Goal: Task Accomplishment & Management: Manage account settings

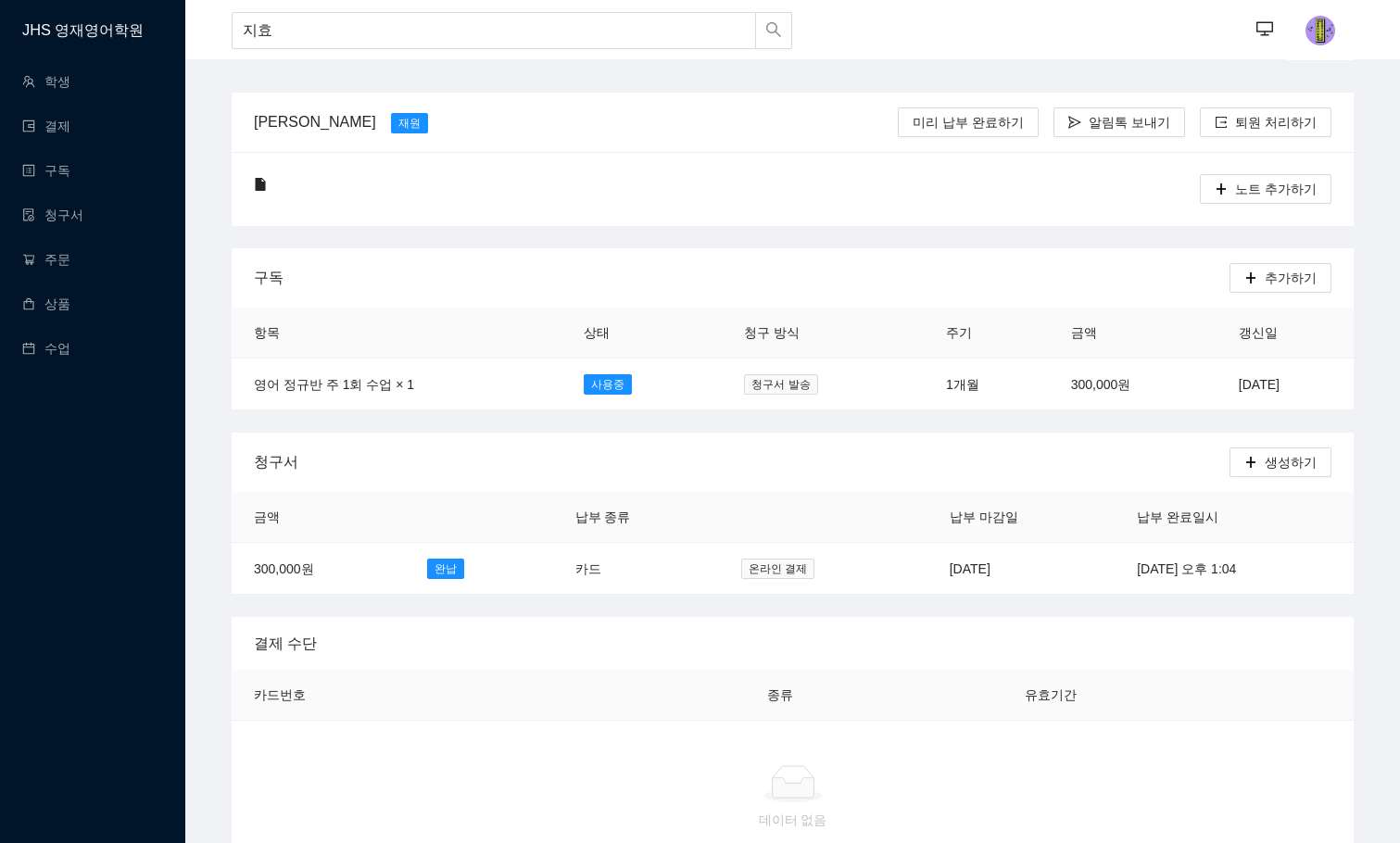
type input "지효"
click at [415, 94] on div "[PERSON_NAME] [PERSON_NAME] [PERSON_NAME] 납부 완료하기 알림톡 보내기 퇴원 처리하기" at bounding box center [793, 122] width 1078 height 59
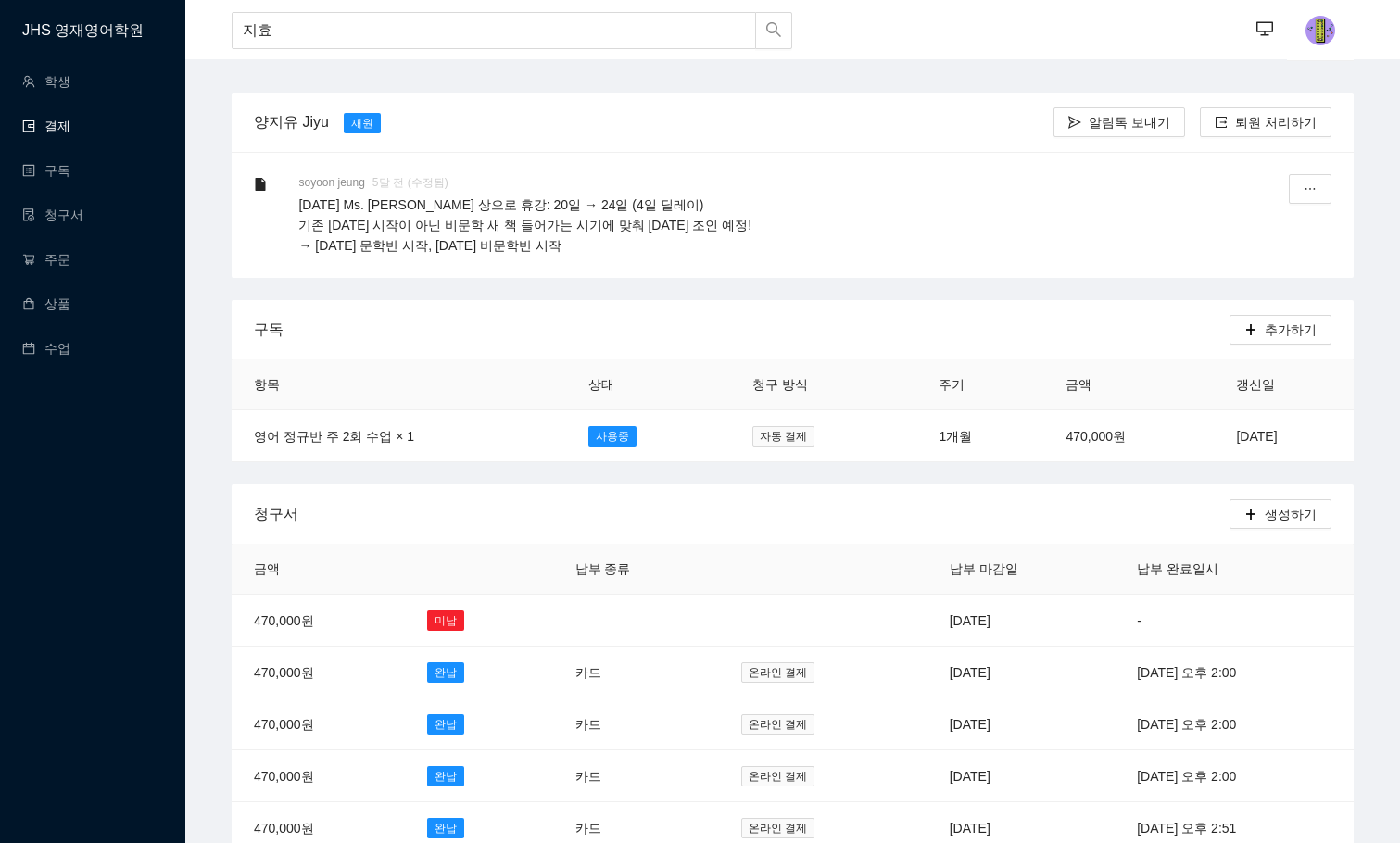
click at [61, 121] on link "결제" at bounding box center [46, 126] width 48 height 15
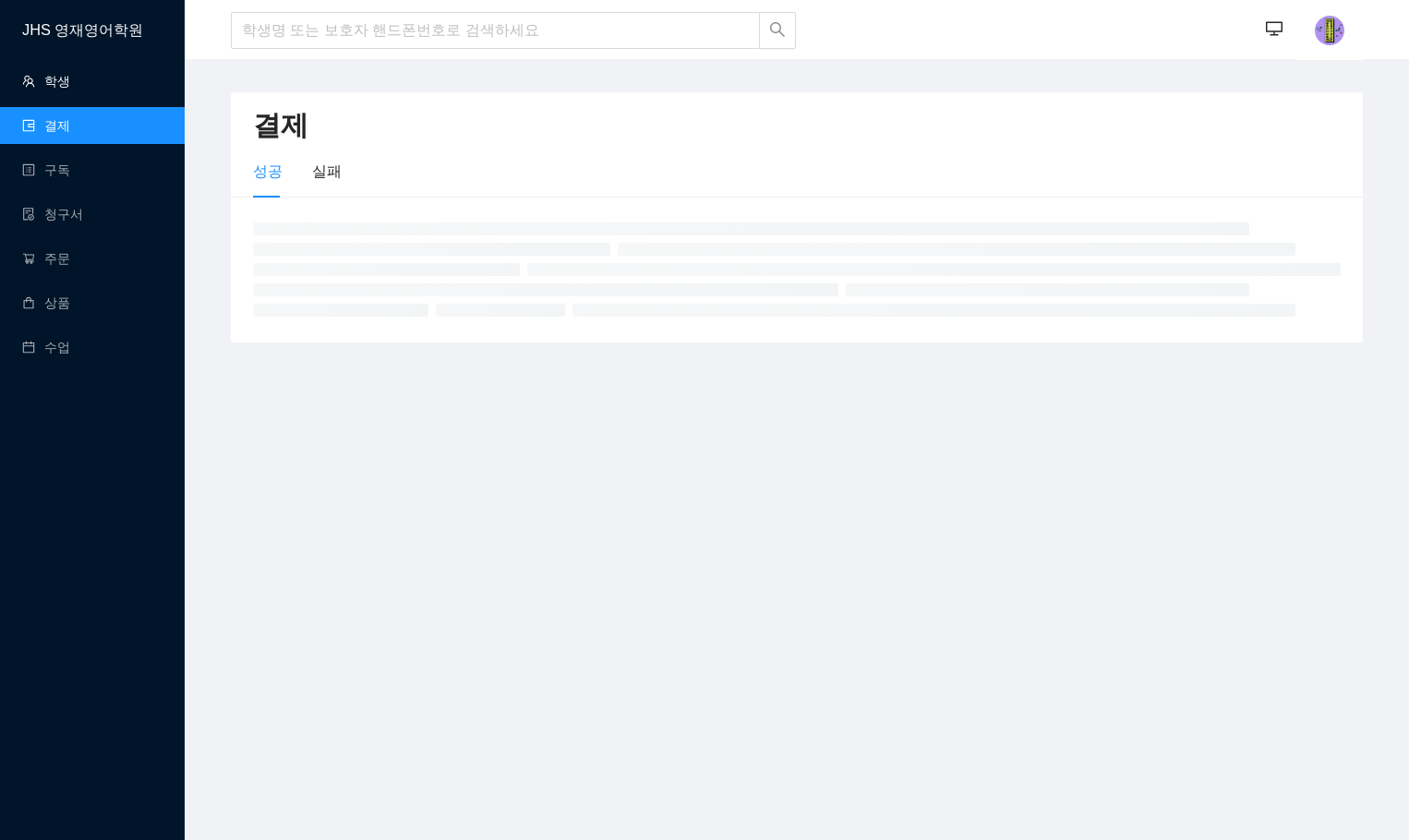
click at [55, 87] on link "학생" at bounding box center [46, 81] width 48 height 15
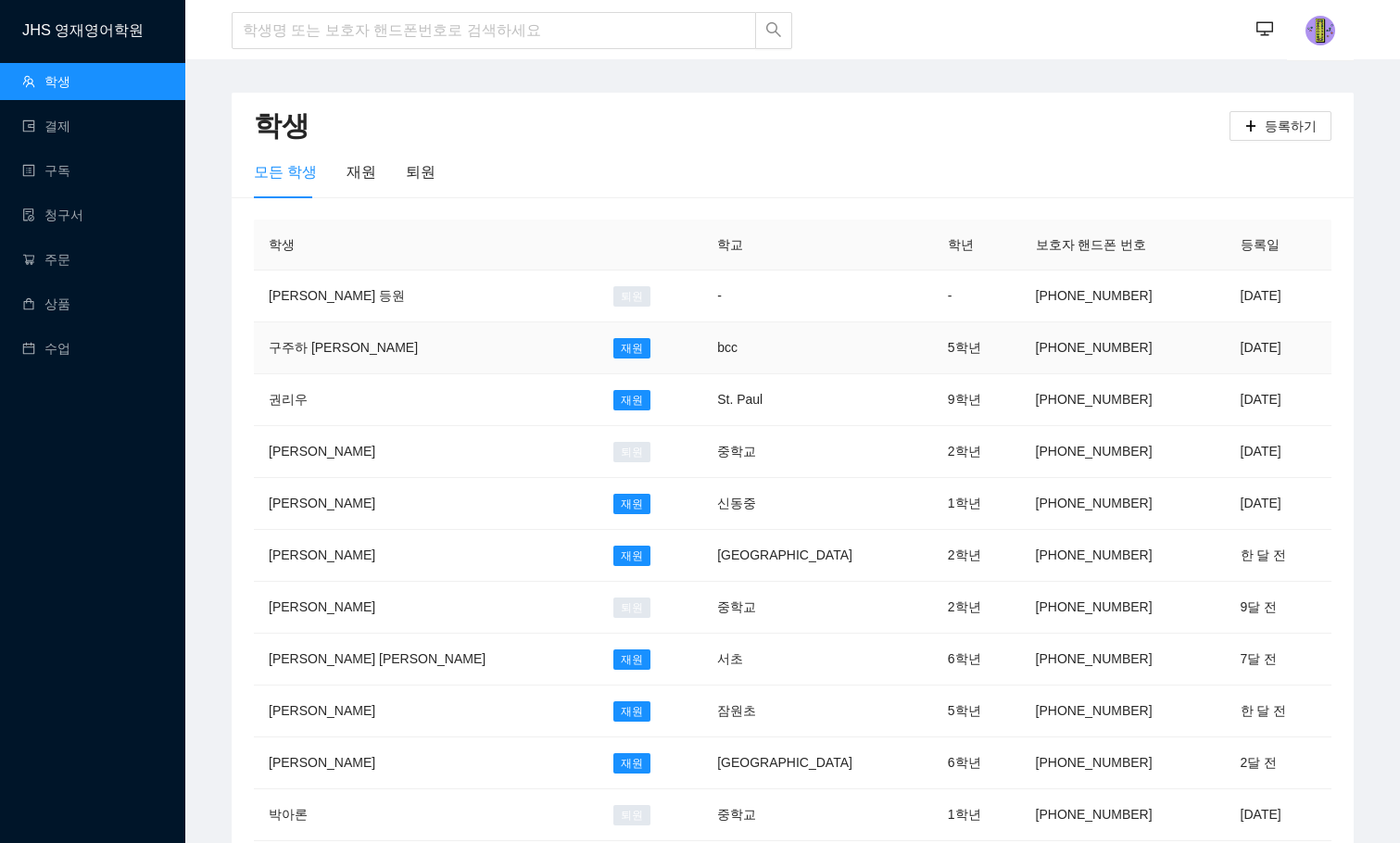
click at [702, 340] on td "bcc" at bounding box center [817, 349] width 231 height 52
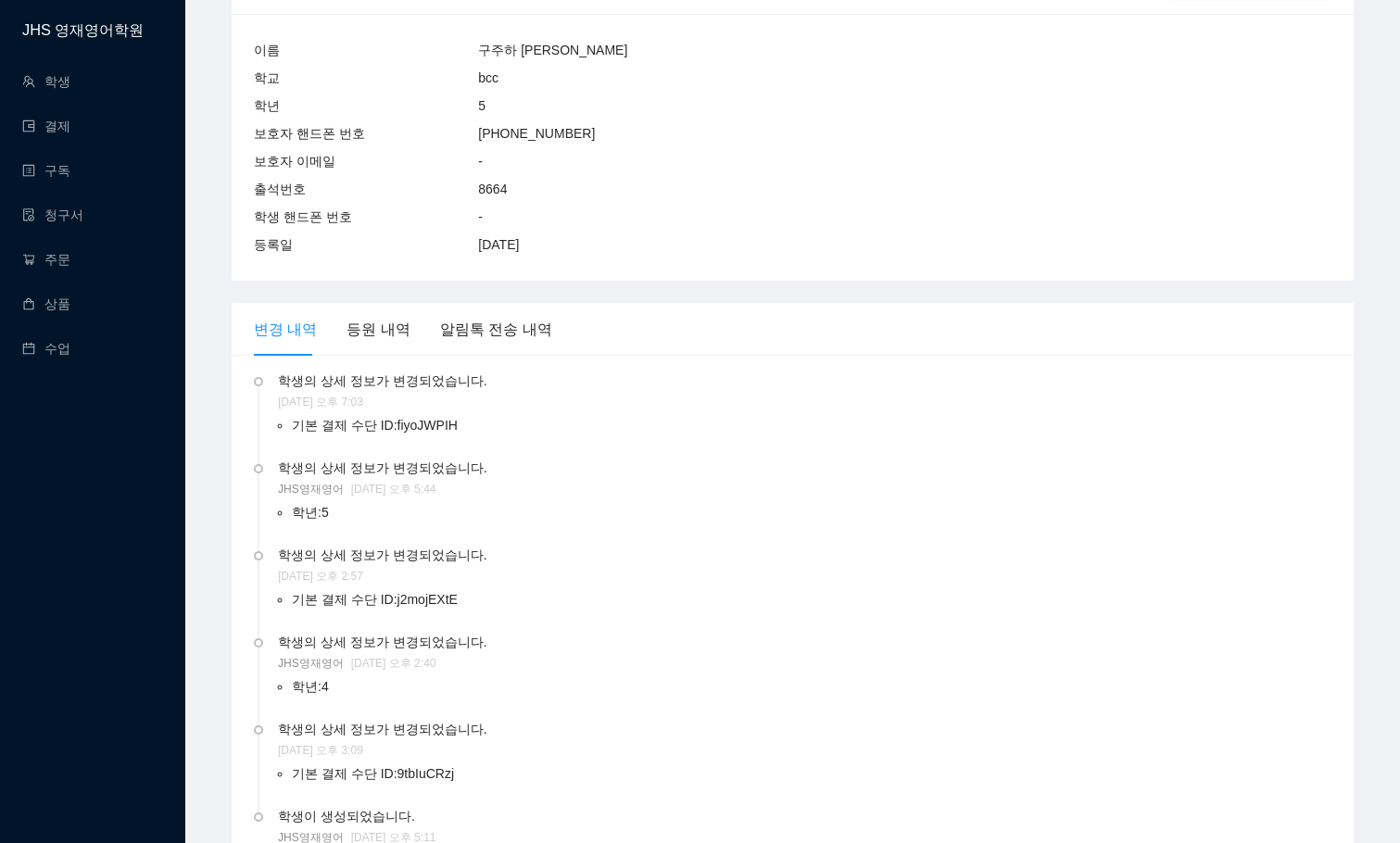
scroll to position [2037, 0]
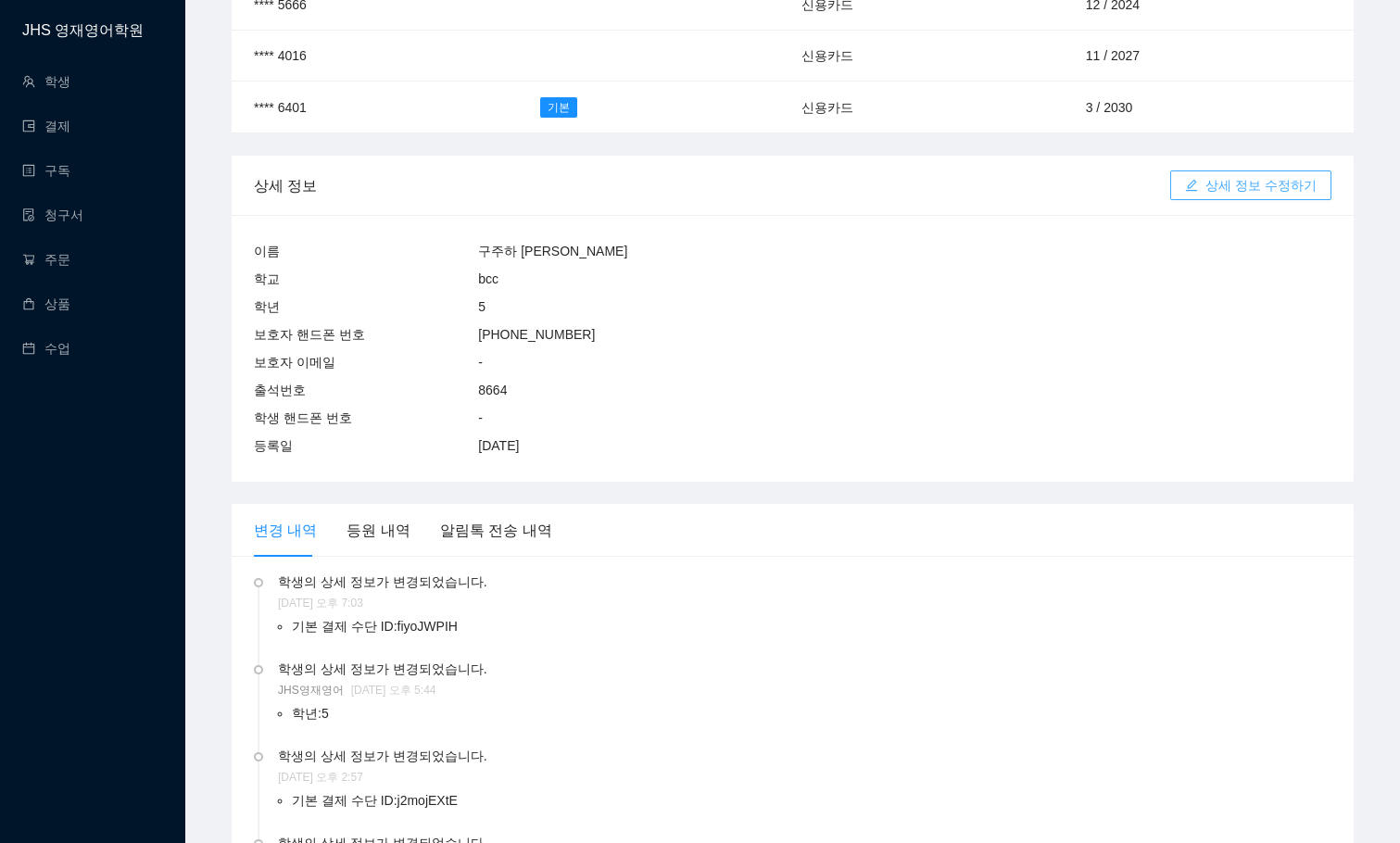
click at [1215, 175] on span "상세 정보 수정하기" at bounding box center [1261, 185] width 111 height 20
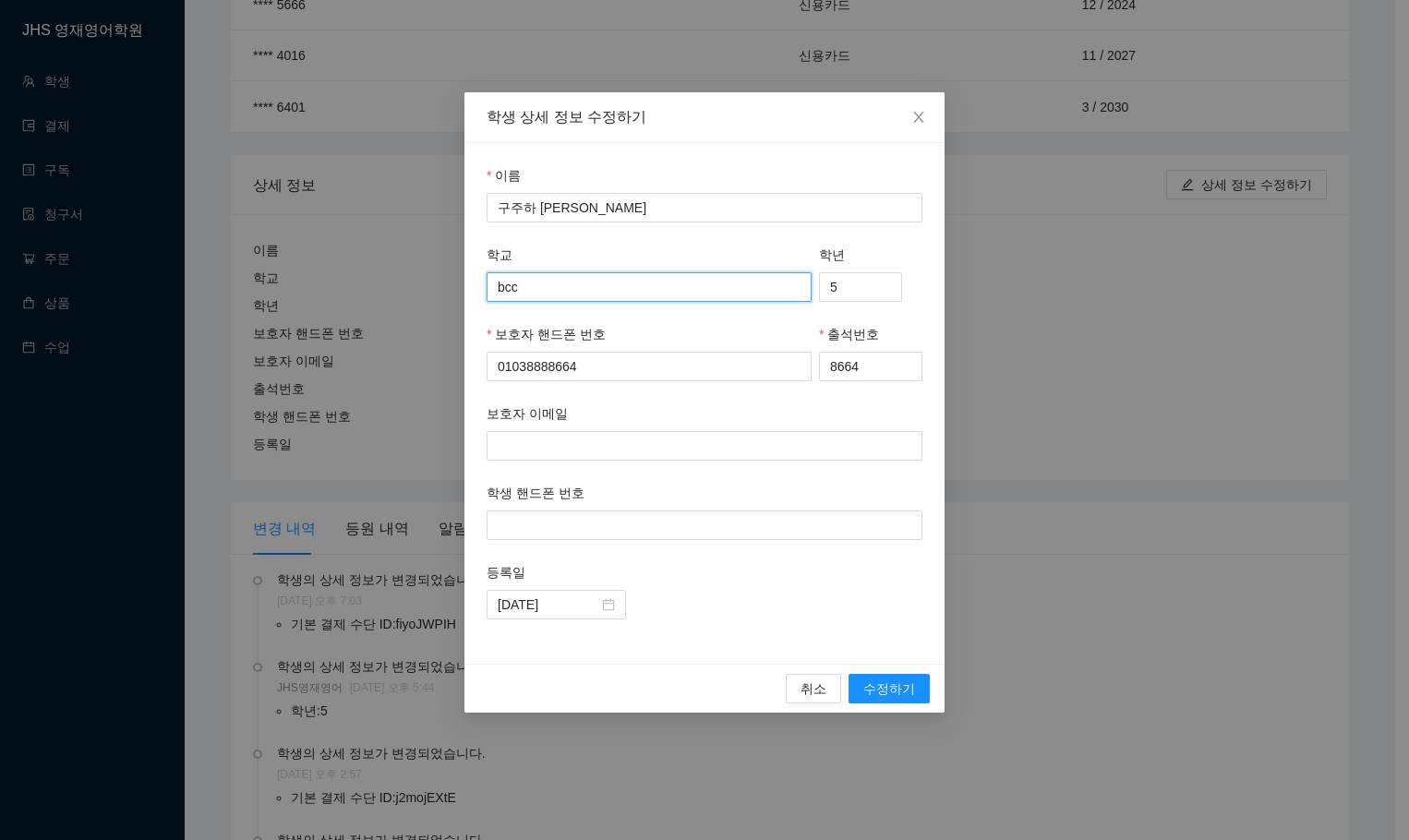
drag, startPoint x: 547, startPoint y: 296, endPoint x: 422, endPoint y: 296, distance: 125.0
click at [422, 296] on div "학생 상세 정보 수정하기 이름 구주하 Juha 학교 bcc 학년 5 보호자 핸드폰 번호 [PHONE_NUMBER] 출석번호 8664 보호자 이…" at bounding box center [704, 420] width 1409 height 840
type input "Cornerstone"
click at [887, 693] on span "수정하기" at bounding box center [889, 688] width 52 height 20
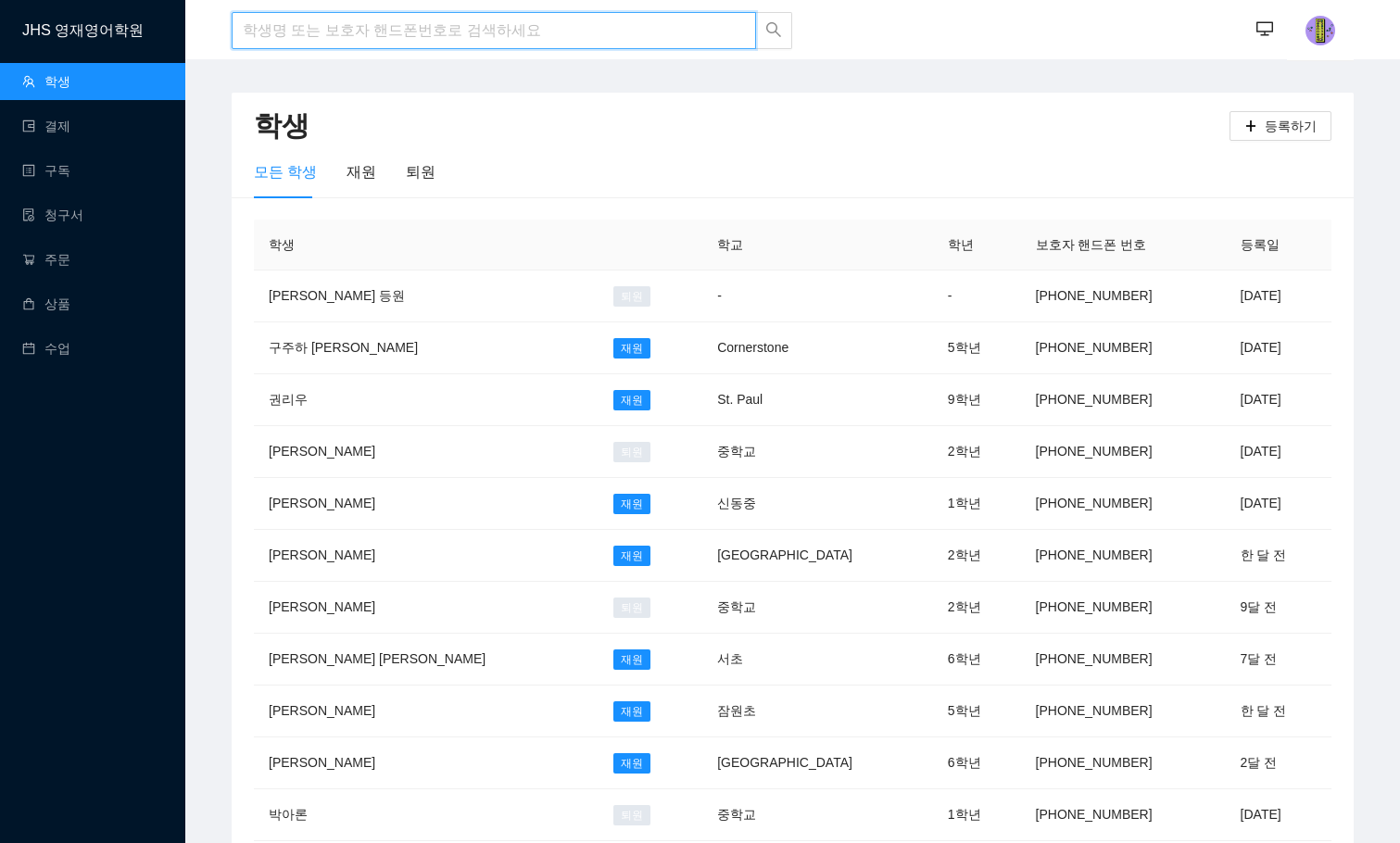
click at [425, 19] on input "search" at bounding box center [494, 31] width 524 height 37
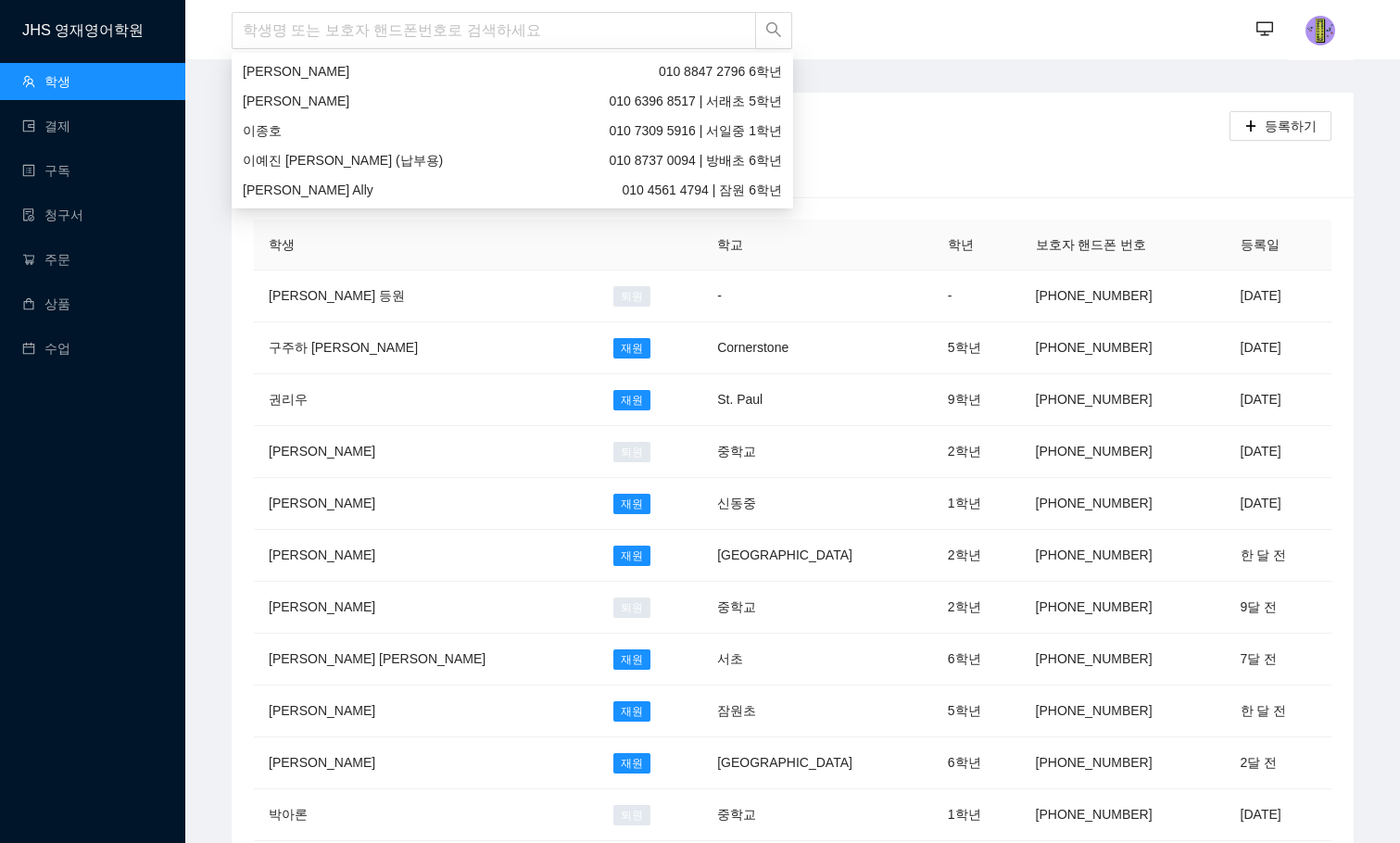
click at [1081, 154] on div "모든 학생 재원 퇴원" at bounding box center [793, 172] width 1078 height 53
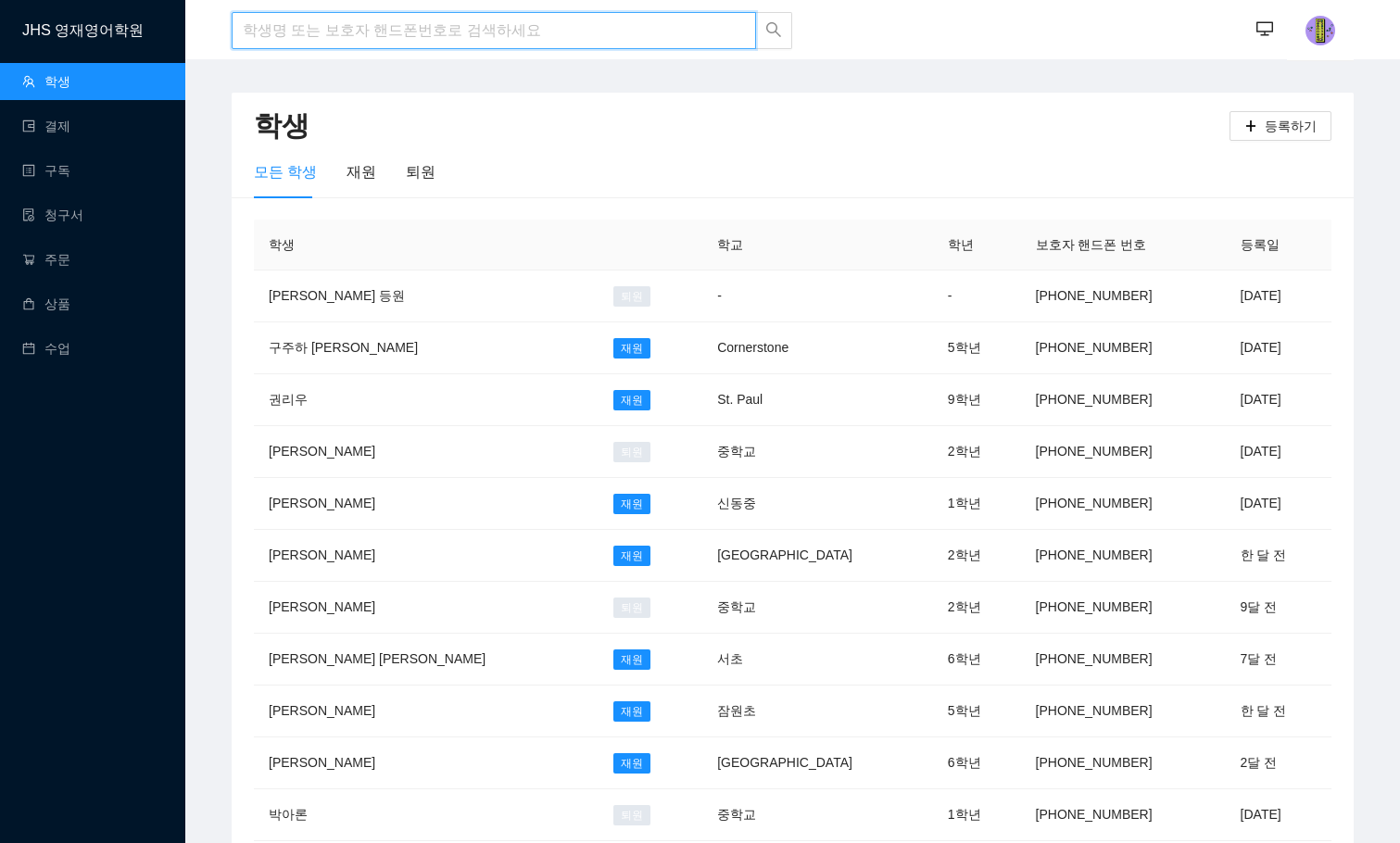
click at [402, 32] on input "search" at bounding box center [494, 31] width 524 height 37
type input "g"
type input "현정"
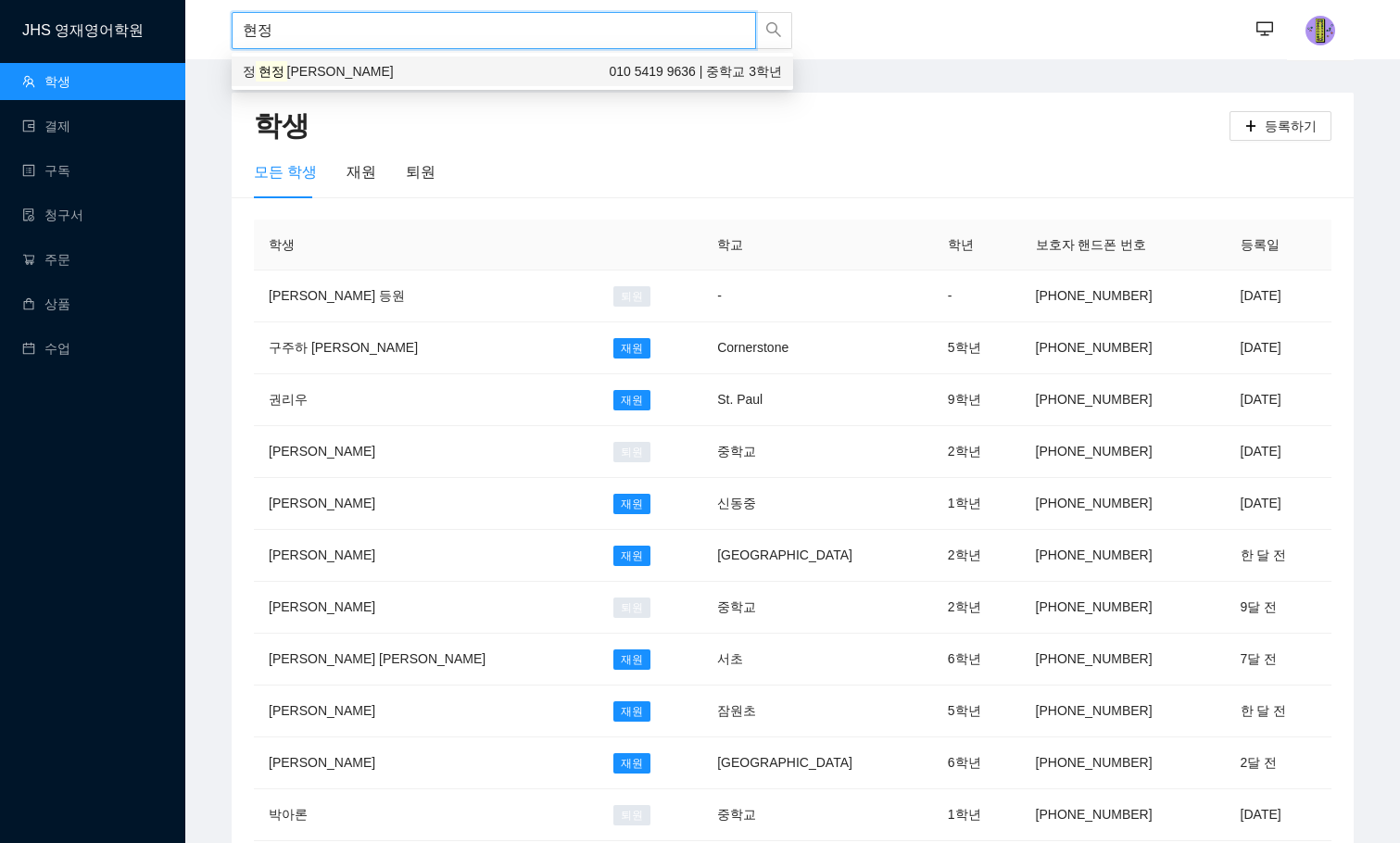
click at [358, 70] on div "정 현정 [PERSON_NAME] 010 5419 9636 | 중학교 3학년" at bounding box center [512, 71] width 539 height 20
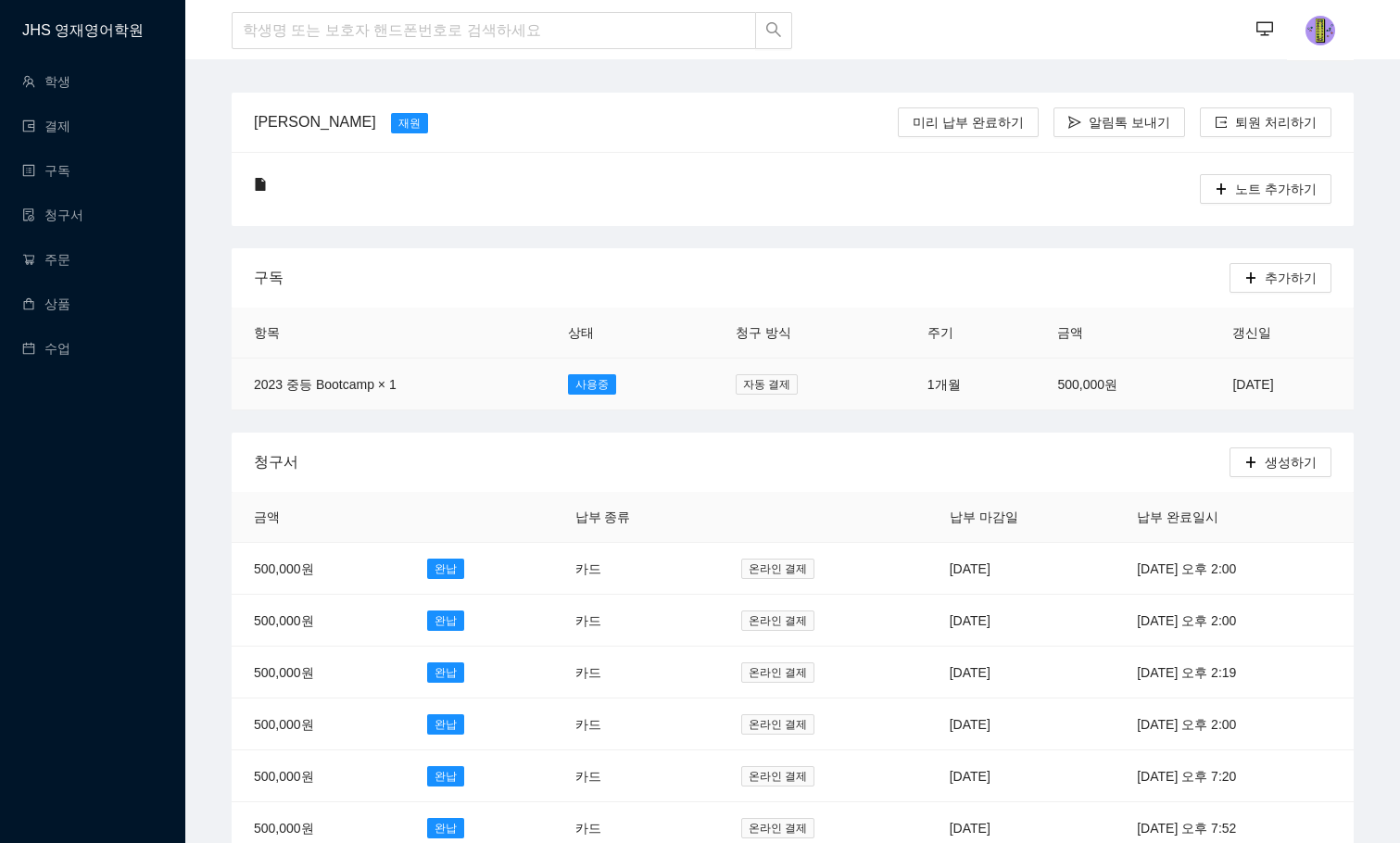
click at [957, 387] on td "1개월" at bounding box center [970, 385] width 131 height 52
click at [985, 564] on td "[DATE]" at bounding box center [1021, 568] width 188 height 52
click at [928, 622] on td "[DATE]" at bounding box center [1021, 620] width 188 height 52
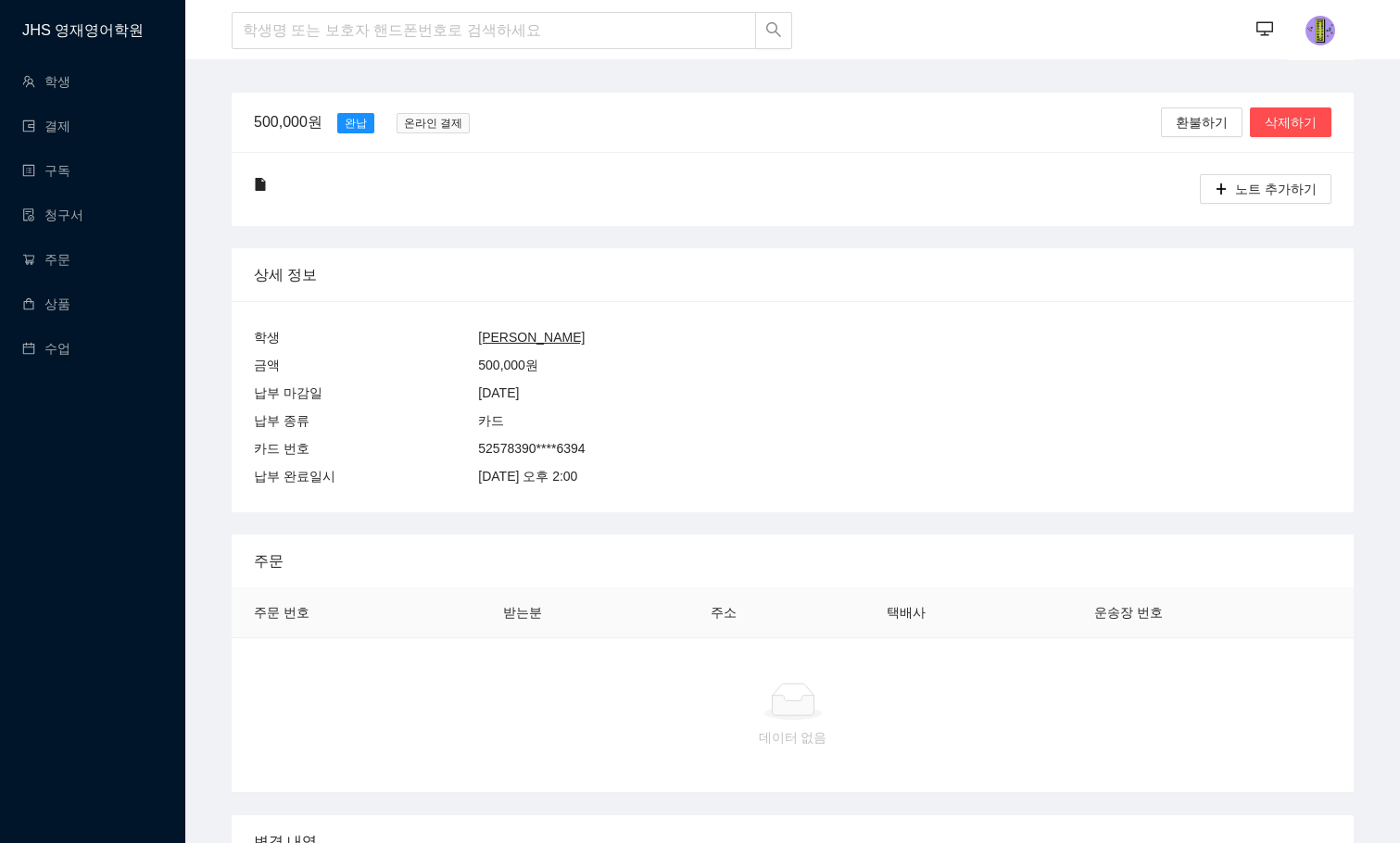
click at [509, 219] on div "노트 추가하기" at bounding box center [793, 189] width 1123 height 74
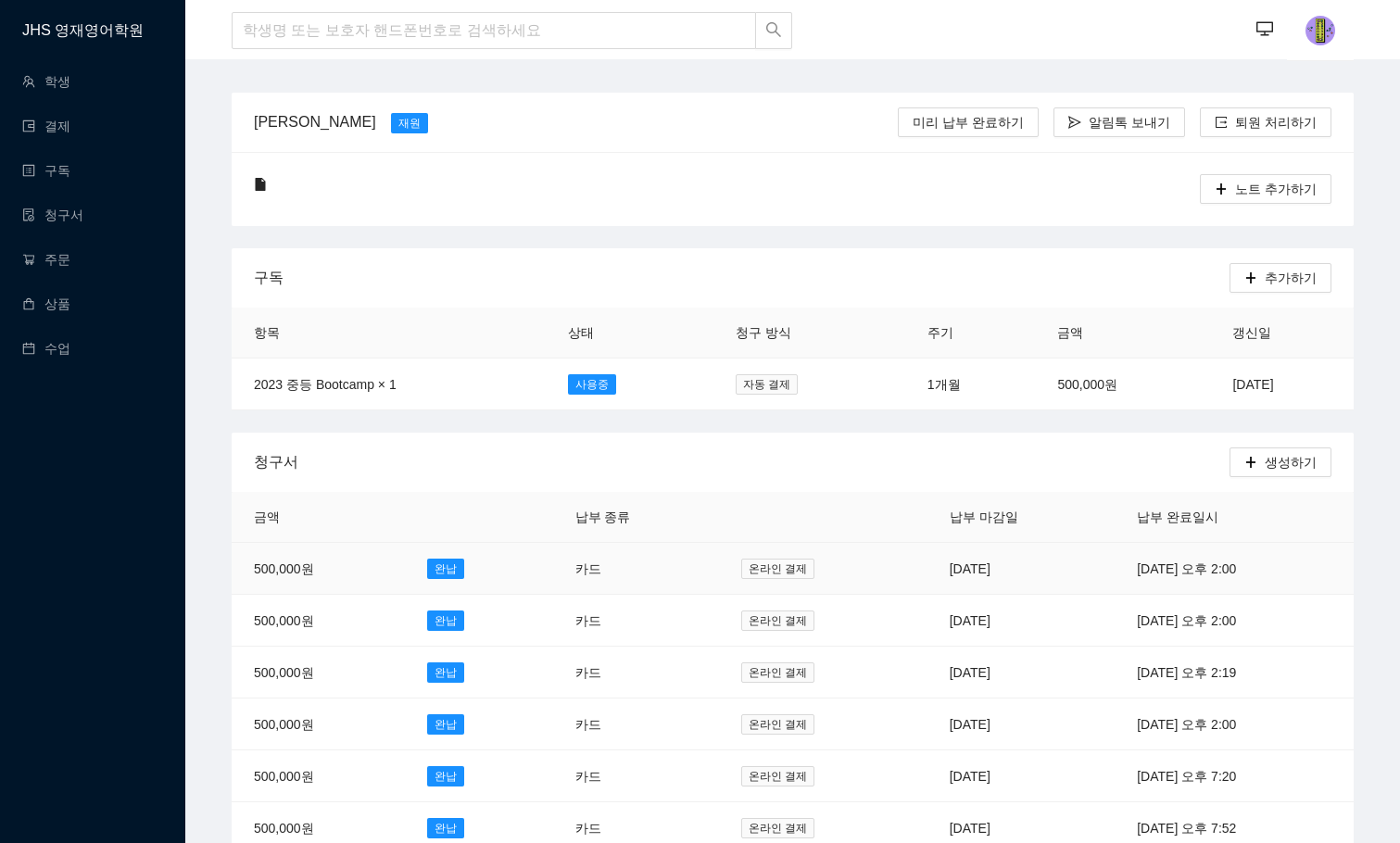
click at [928, 566] on td "[DATE]" at bounding box center [1021, 568] width 188 height 52
click at [942, 575] on td "[DATE]" at bounding box center [1021, 568] width 188 height 52
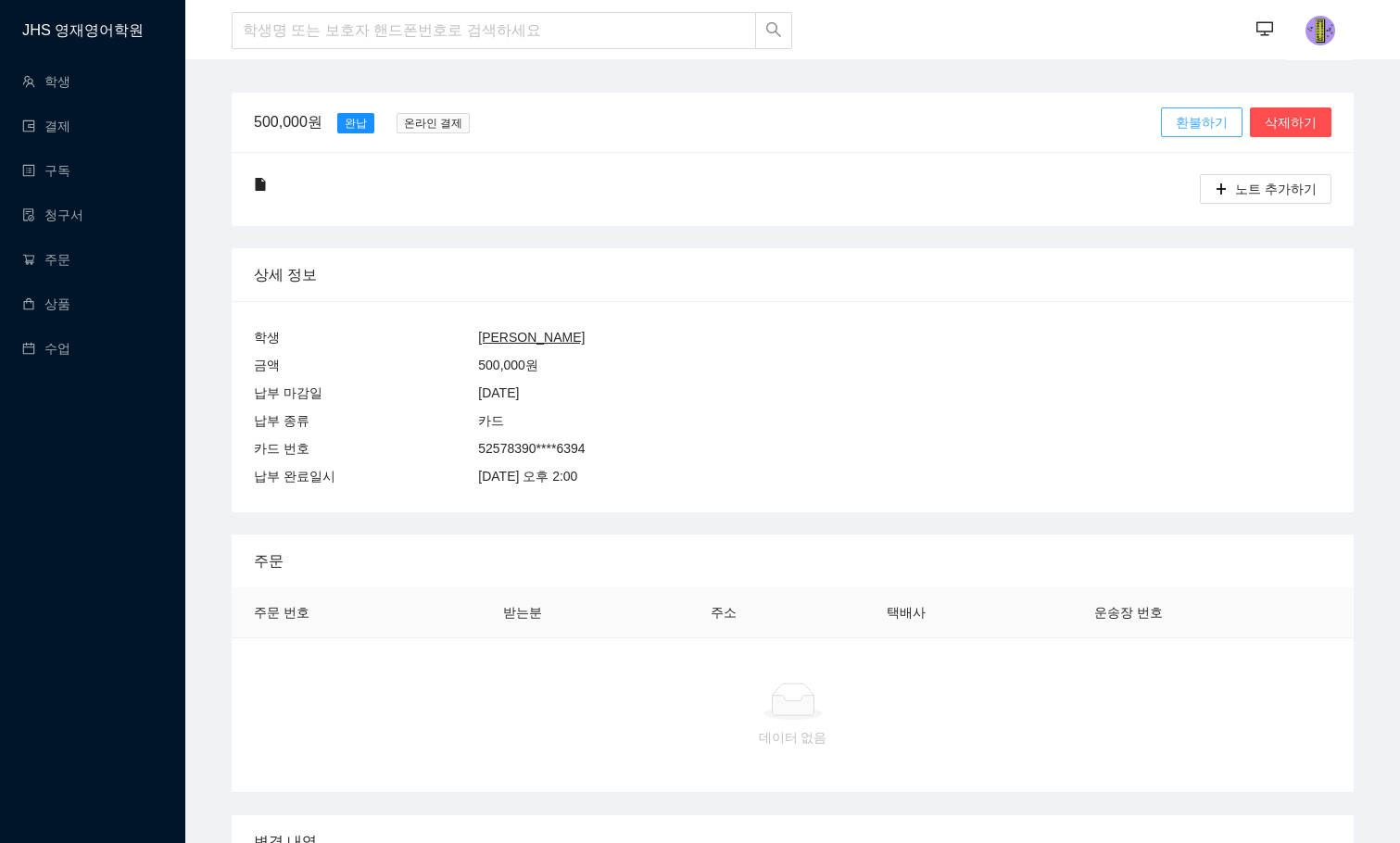
click at [1198, 121] on span "환불하기" at bounding box center [1201, 122] width 52 height 20
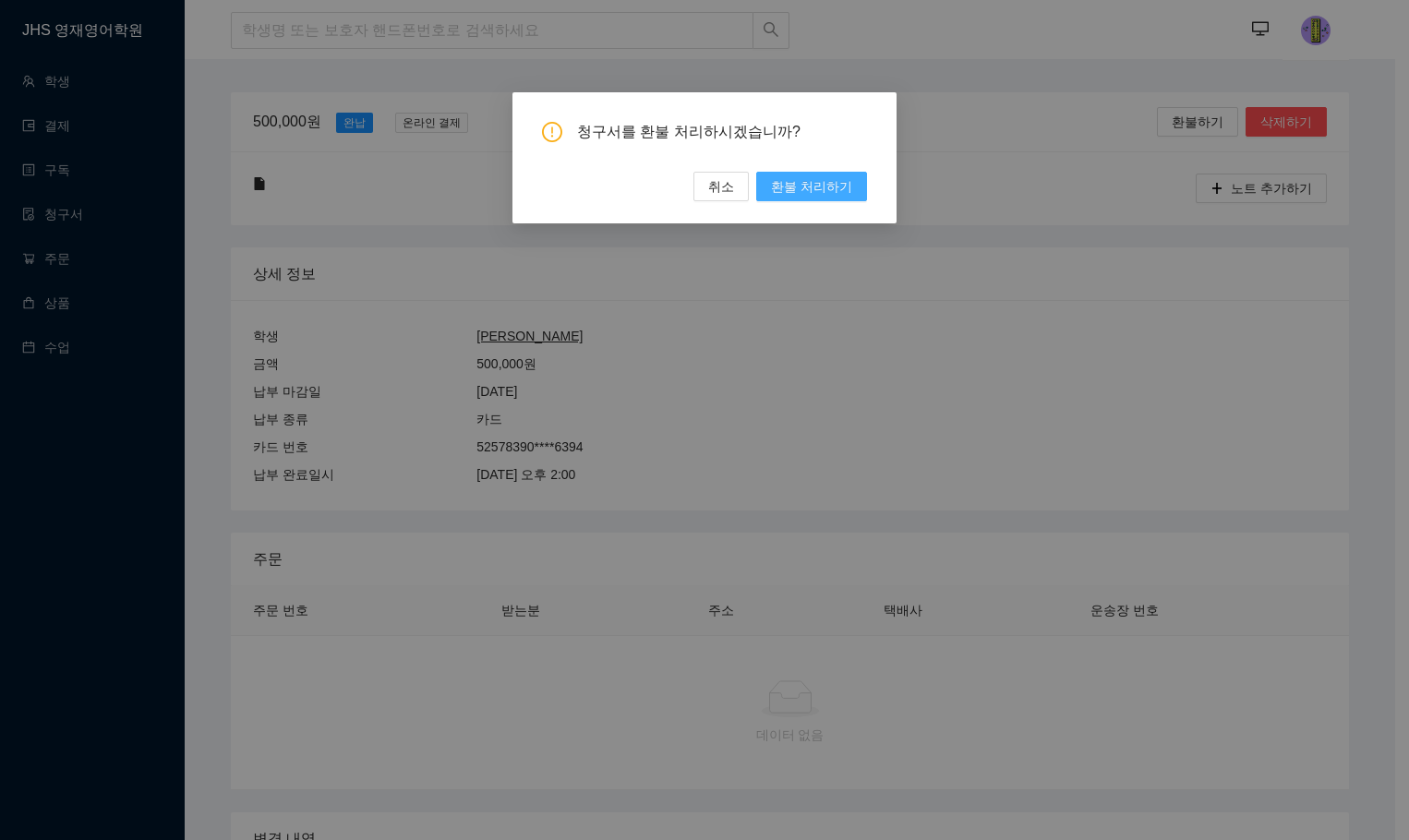
click at [830, 188] on span "환불 처리하기" at bounding box center [812, 187] width 81 height 20
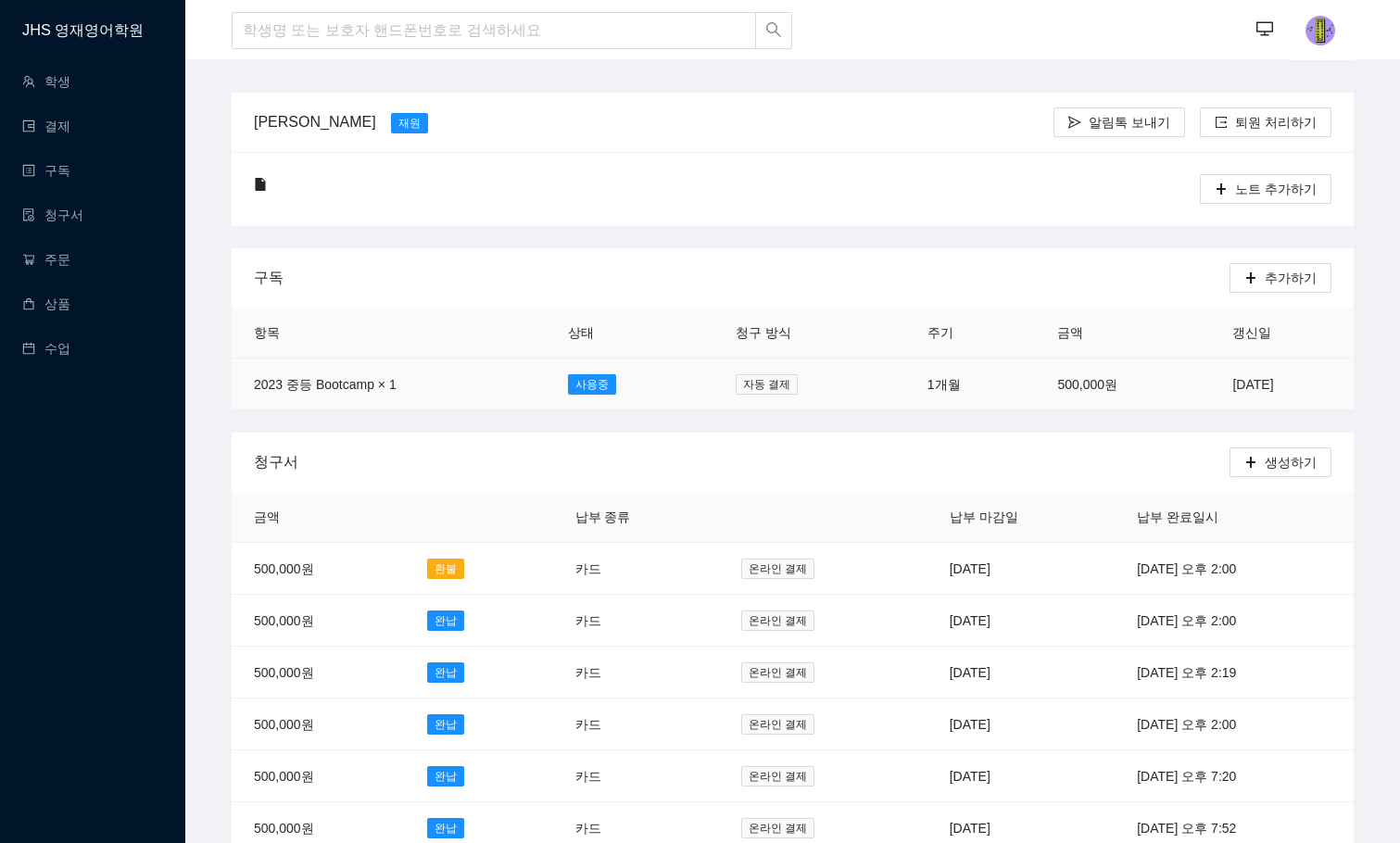
click at [1119, 382] on td "500,000원" at bounding box center [1123, 385] width 175 height 52
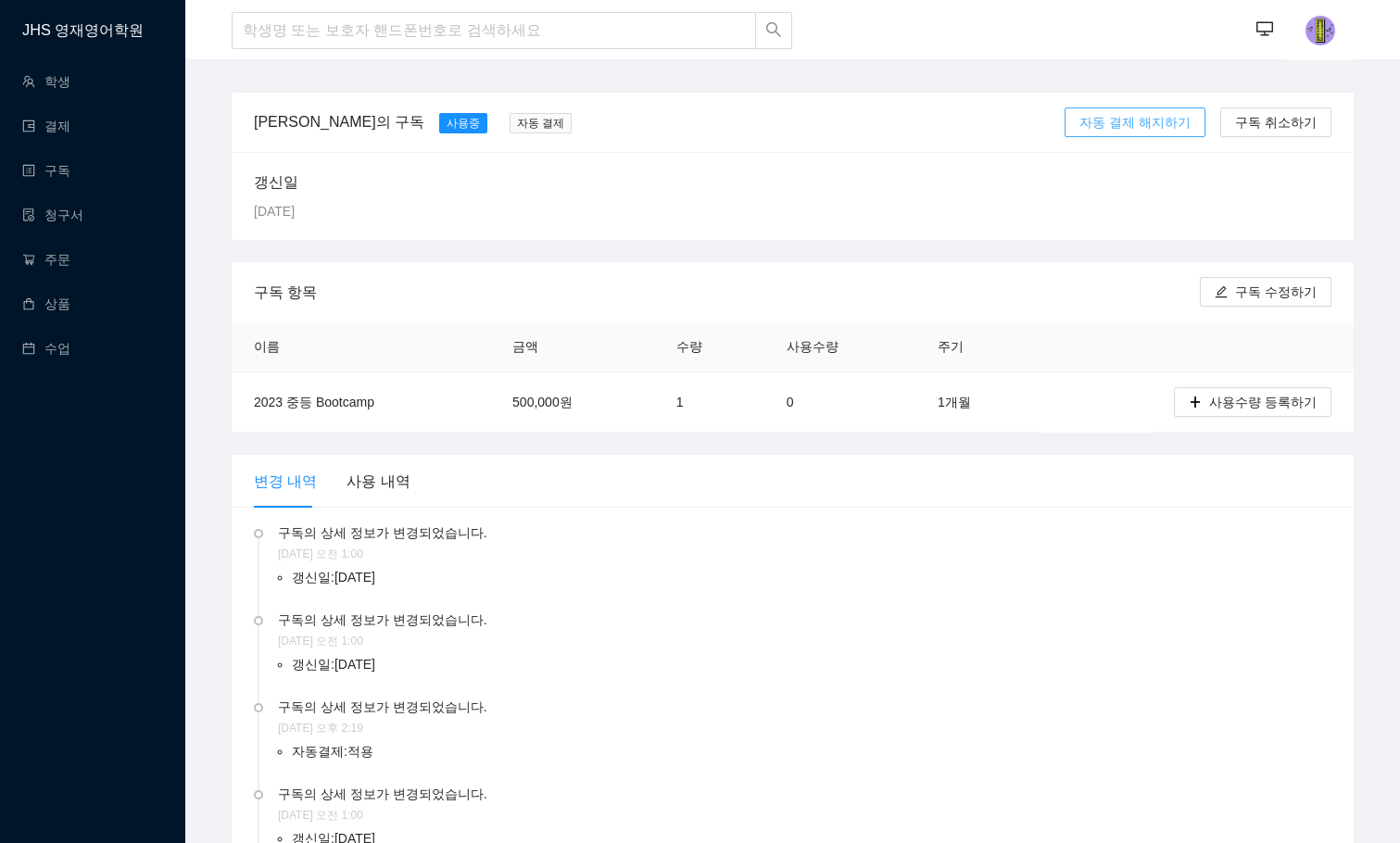
click at [1109, 121] on span "자동 결제 해지하기" at bounding box center [1136, 122] width 111 height 20
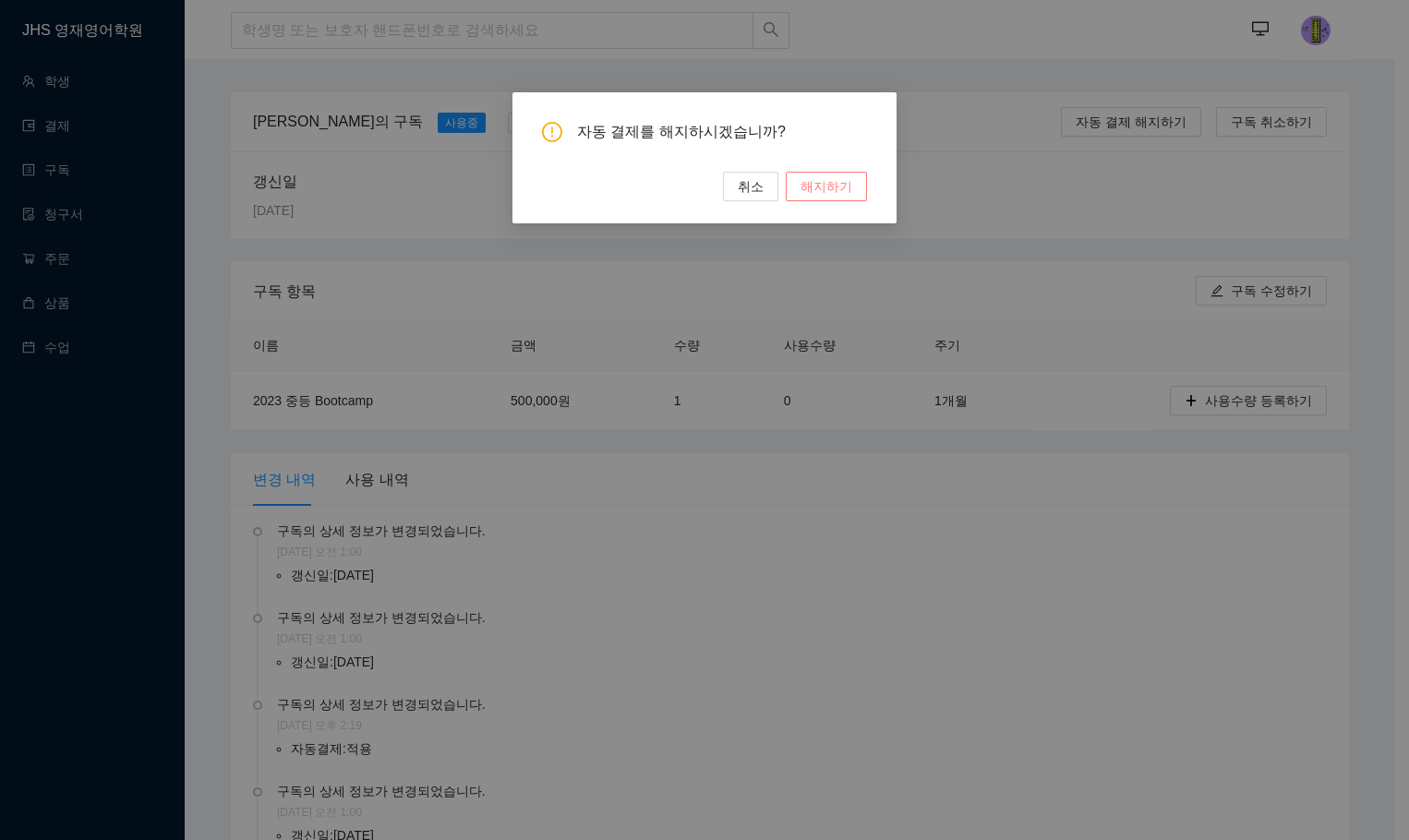
click at [822, 183] on span "해지하기" at bounding box center [827, 187] width 52 height 20
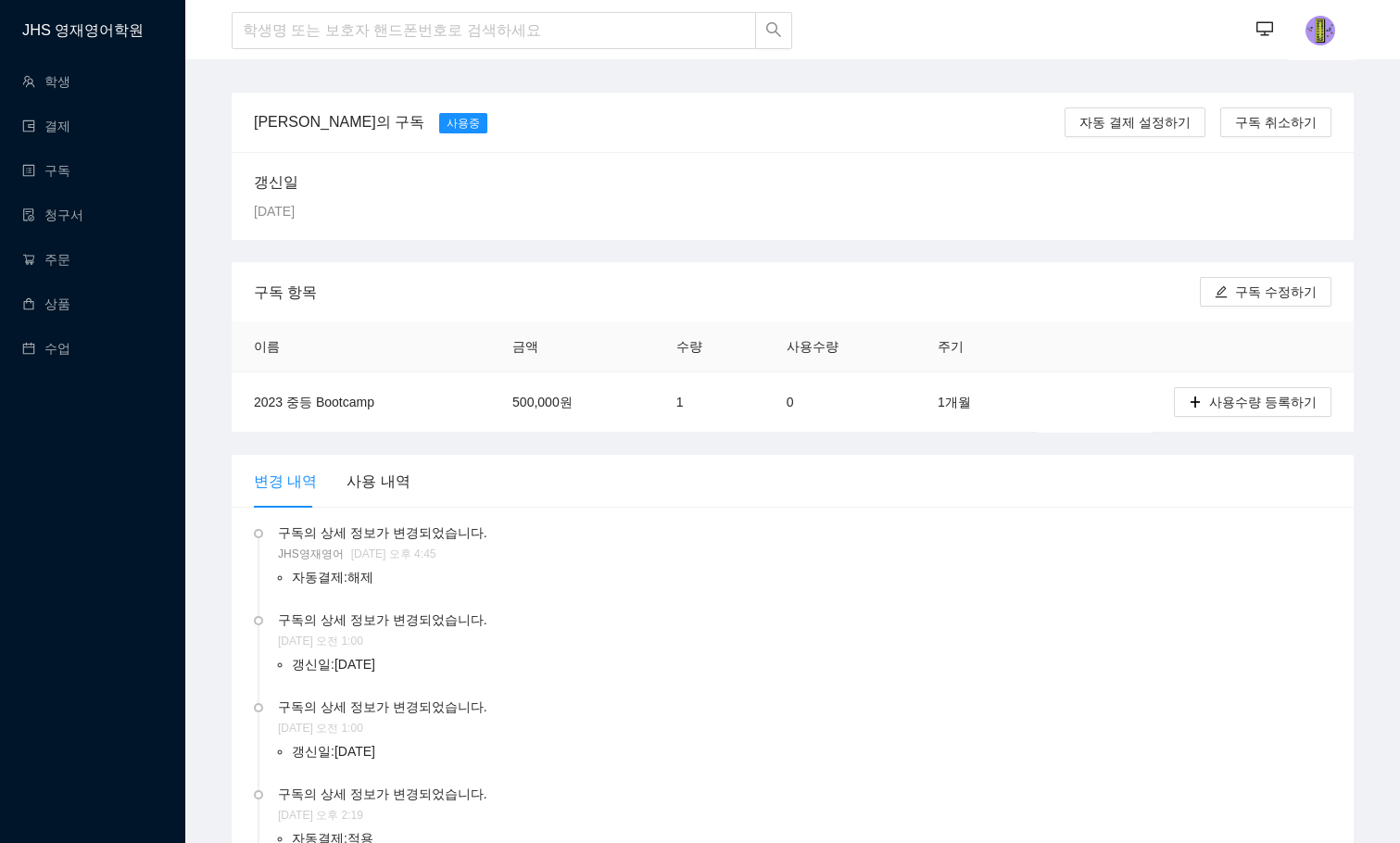
click at [1033, 197] on div "갱신일 [DATE]" at bounding box center [793, 196] width 1078 height 51
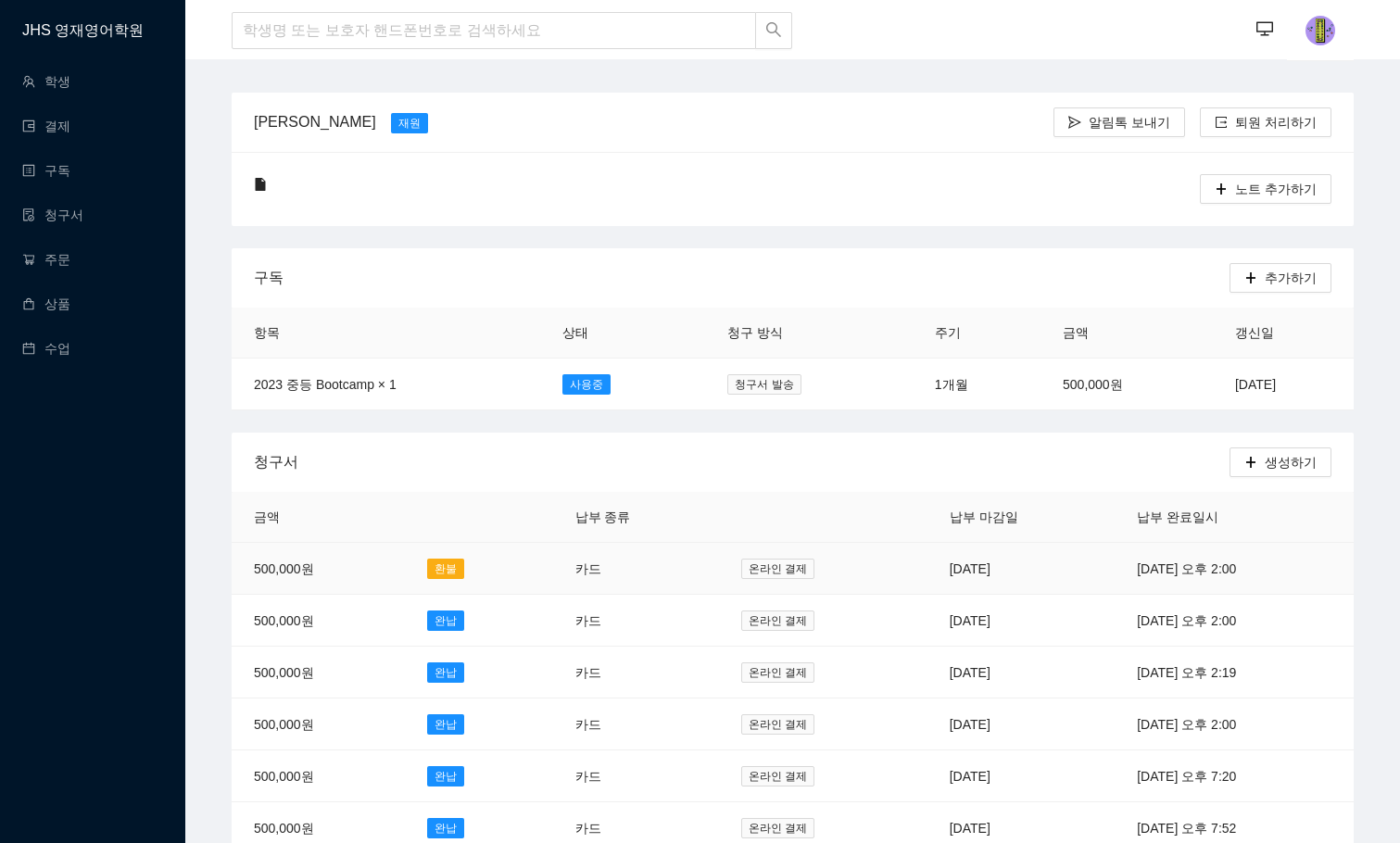
click at [796, 565] on td "온라인 결제" at bounding box center [823, 568] width 209 height 52
click at [1102, 388] on td "500,000원" at bounding box center [1127, 385] width 173 height 52
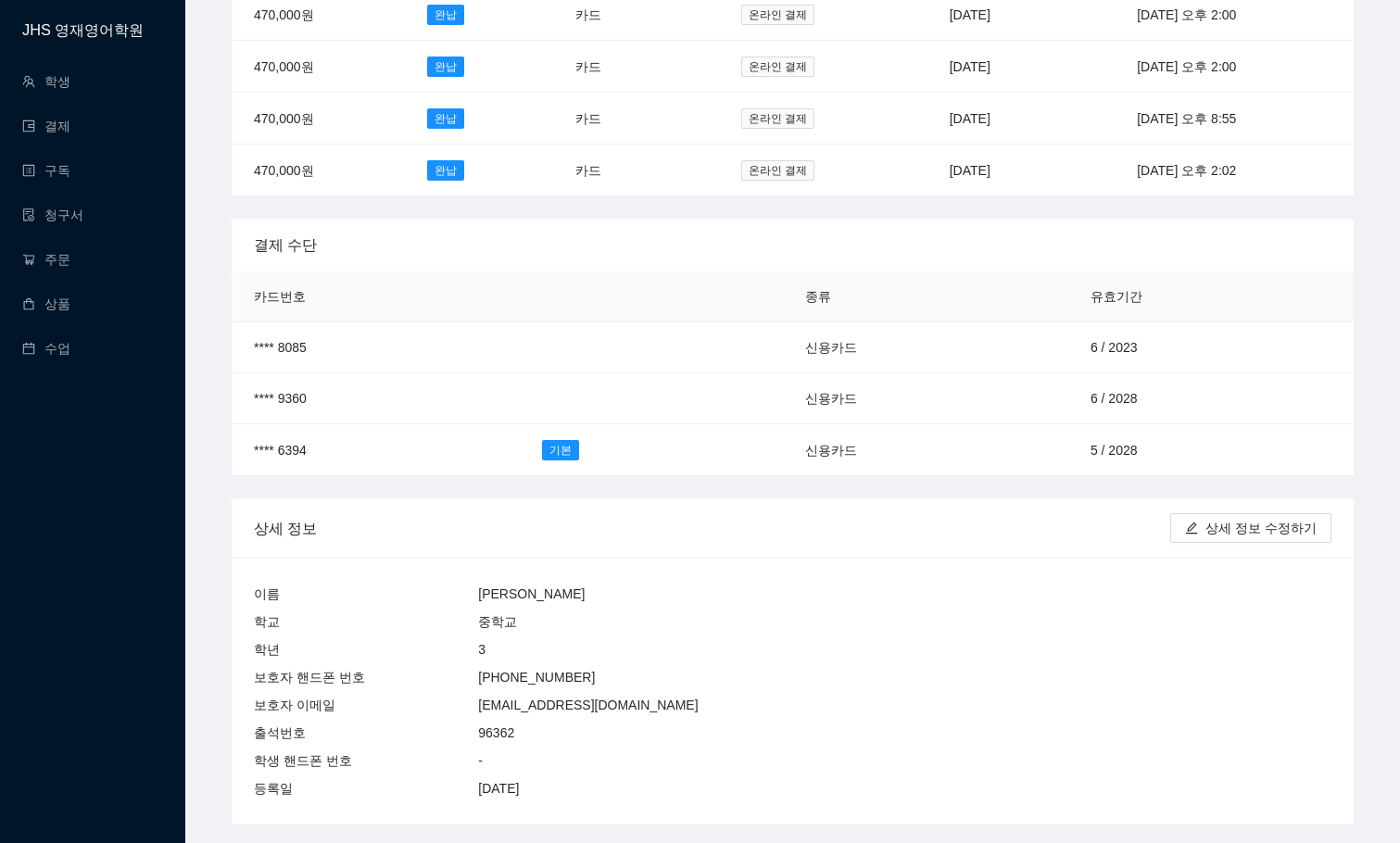
scroll to position [3519, 0]
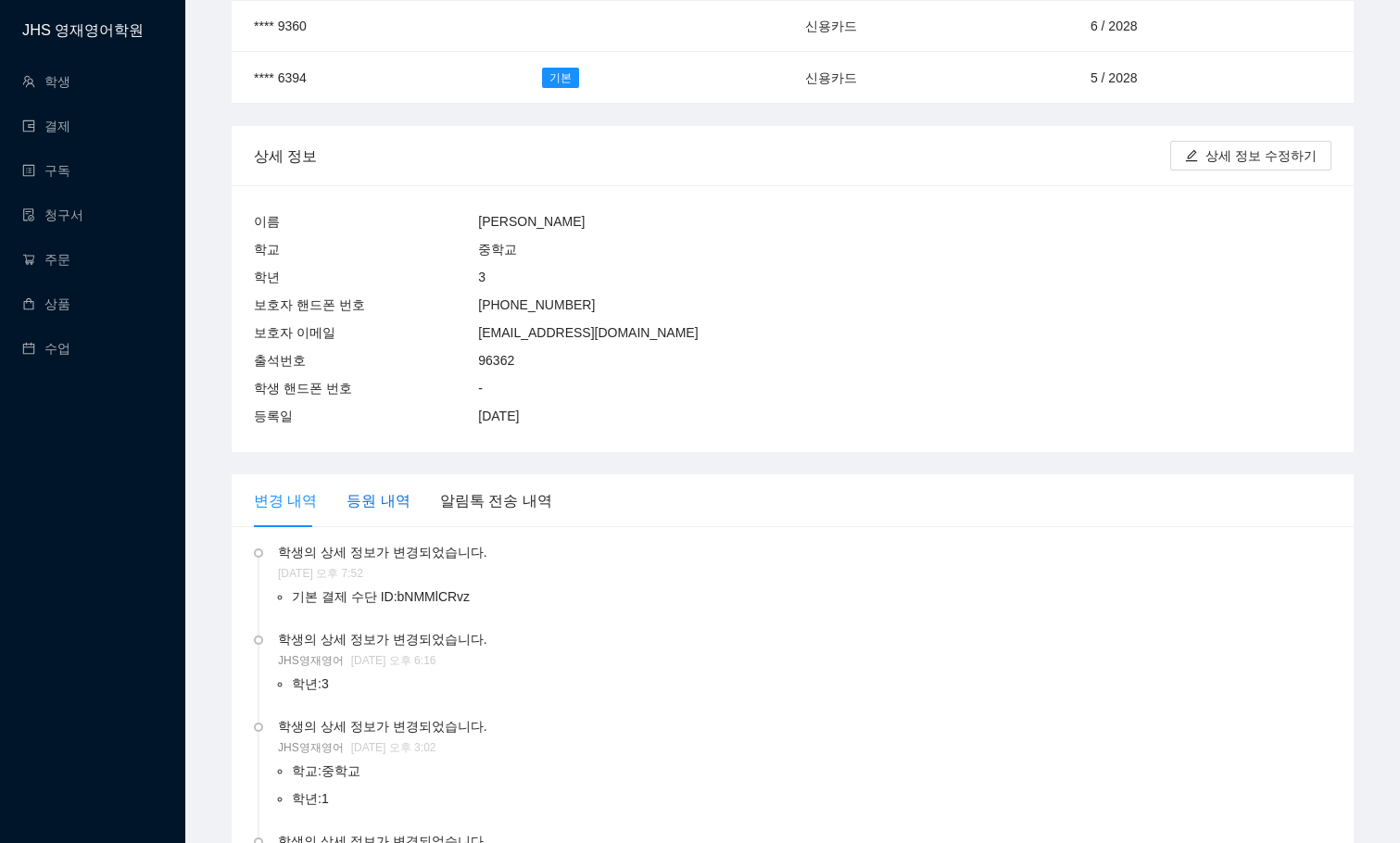
click at [392, 489] on div "등원 내역" at bounding box center [379, 500] width 63 height 23
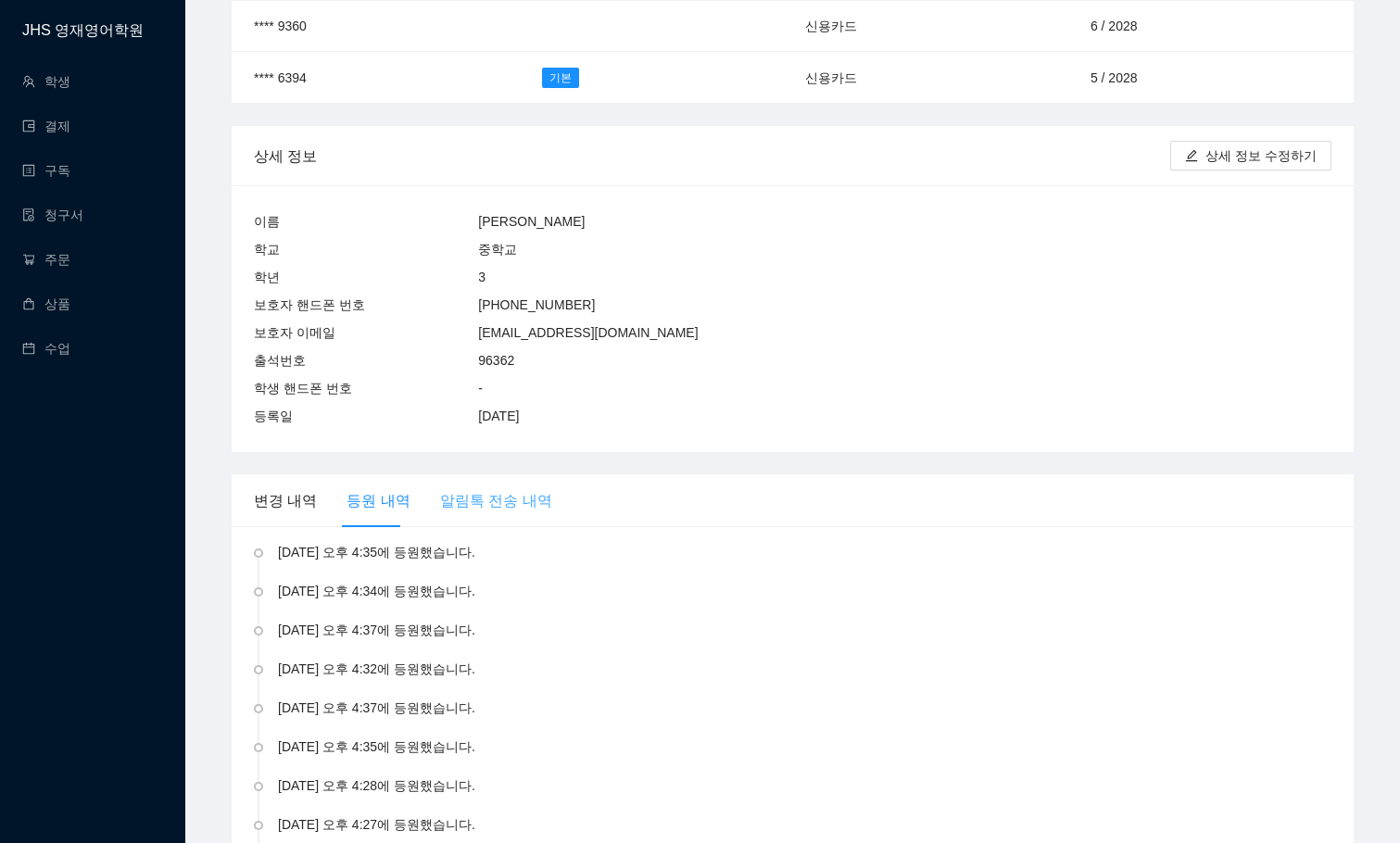
click at [483, 474] on div "알림톡 전송 내역" at bounding box center [495, 500] width 112 height 53
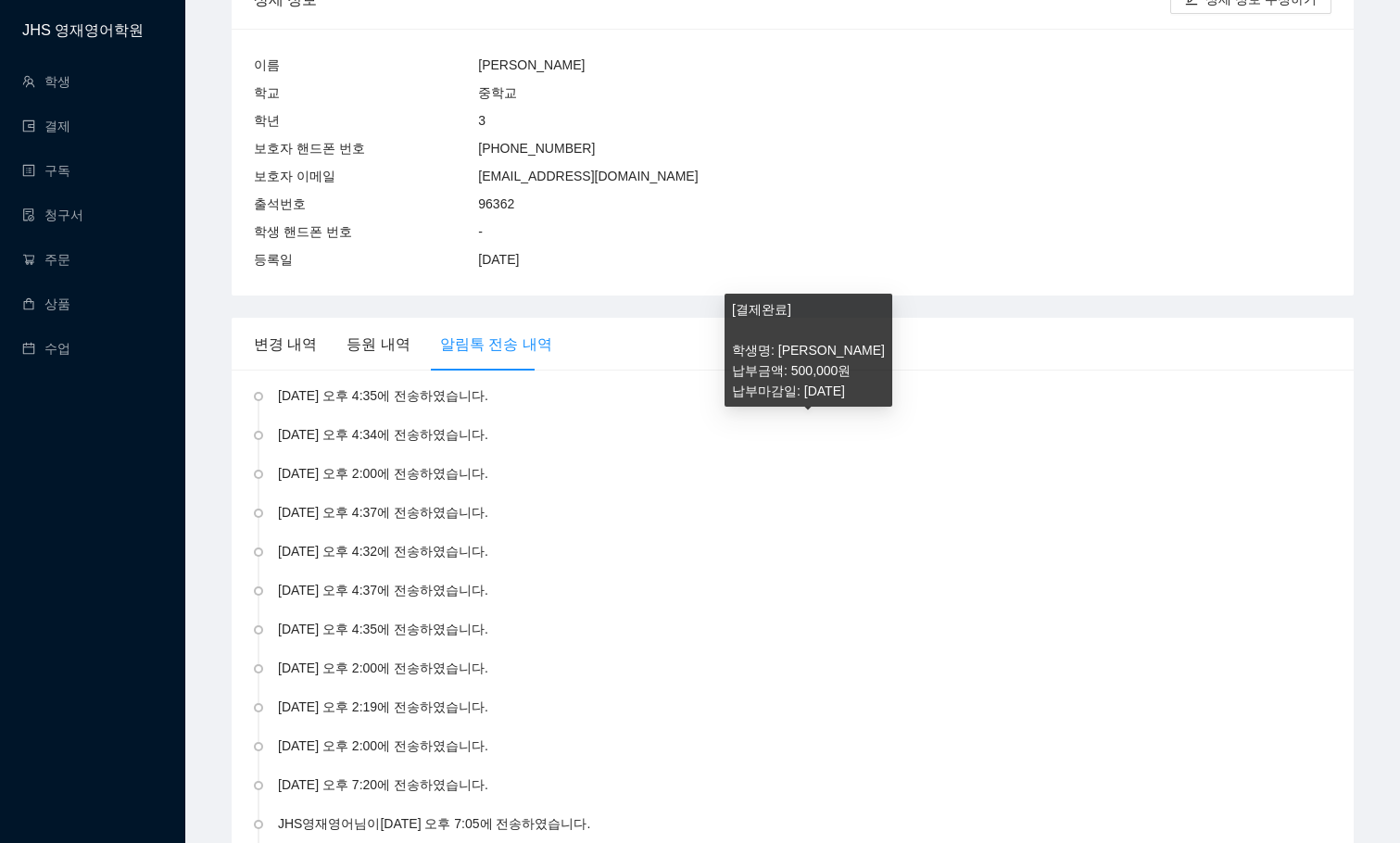
scroll to position [3705, 0]
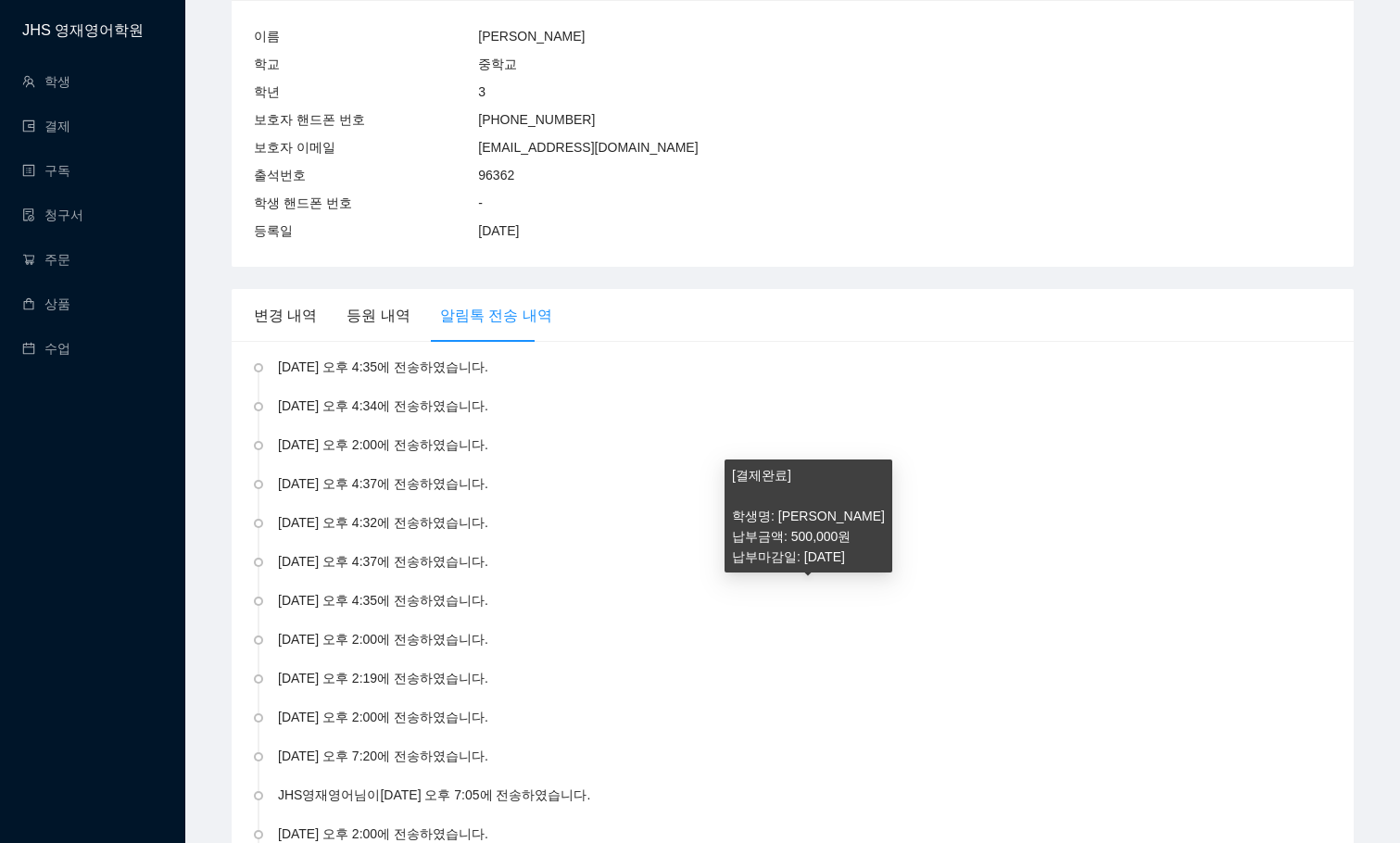
click at [356, 629] on div "[DATE] 오후 2:00 에 전송하였습니다." at bounding box center [805, 639] width 1054 height 20
click at [356, 668] on div "[DATE] 오후 2:19 에 전송하였습니다." at bounding box center [805, 678] width 1054 height 20
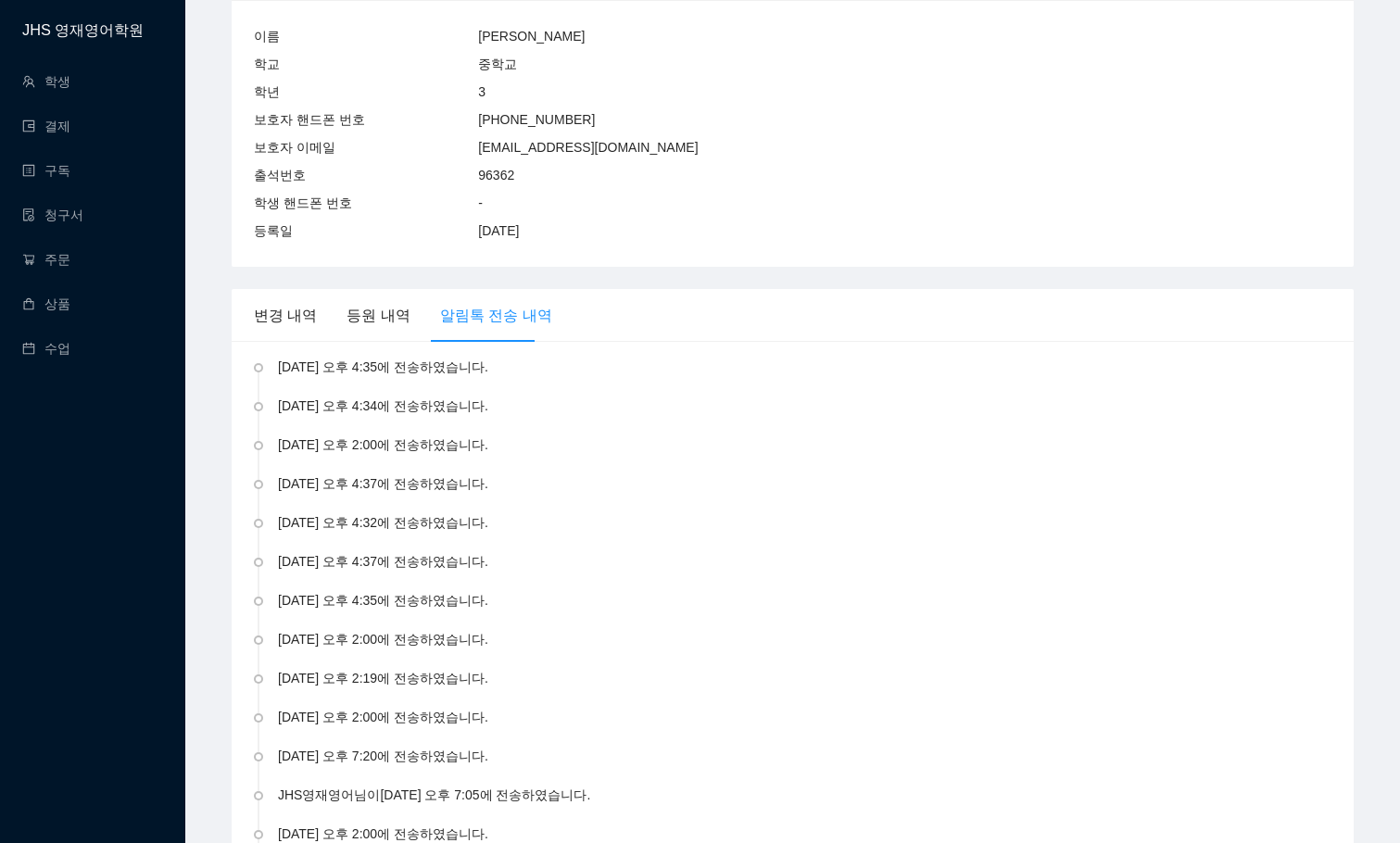
click at [362, 629] on div "[DATE] 오후 2:00 에 전송하였습니다." at bounding box center [805, 639] width 1054 height 20
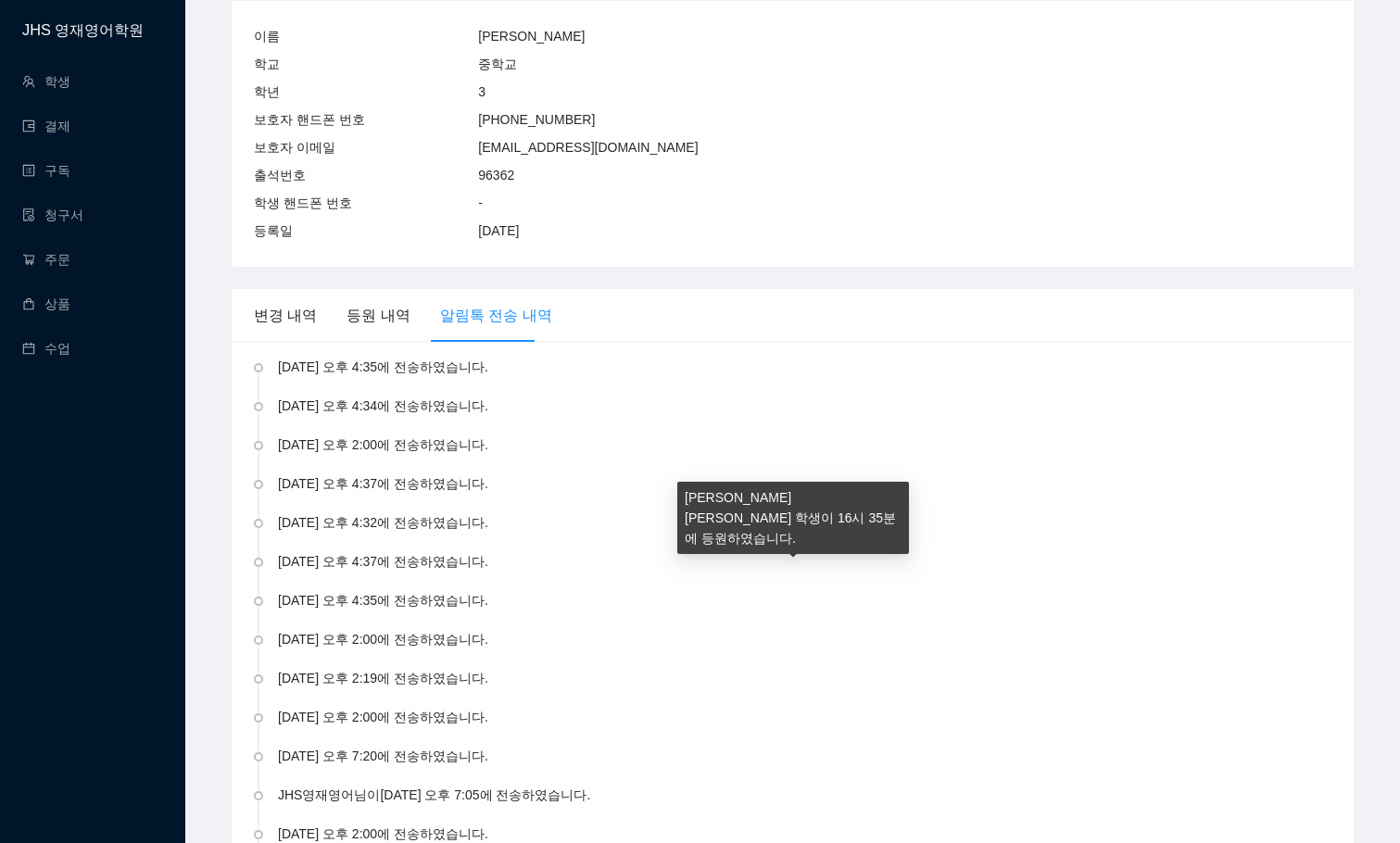
click at [367, 590] on div "[DATE] 오후 4:35 에 전송하였습니다." at bounding box center [805, 600] width 1054 height 20
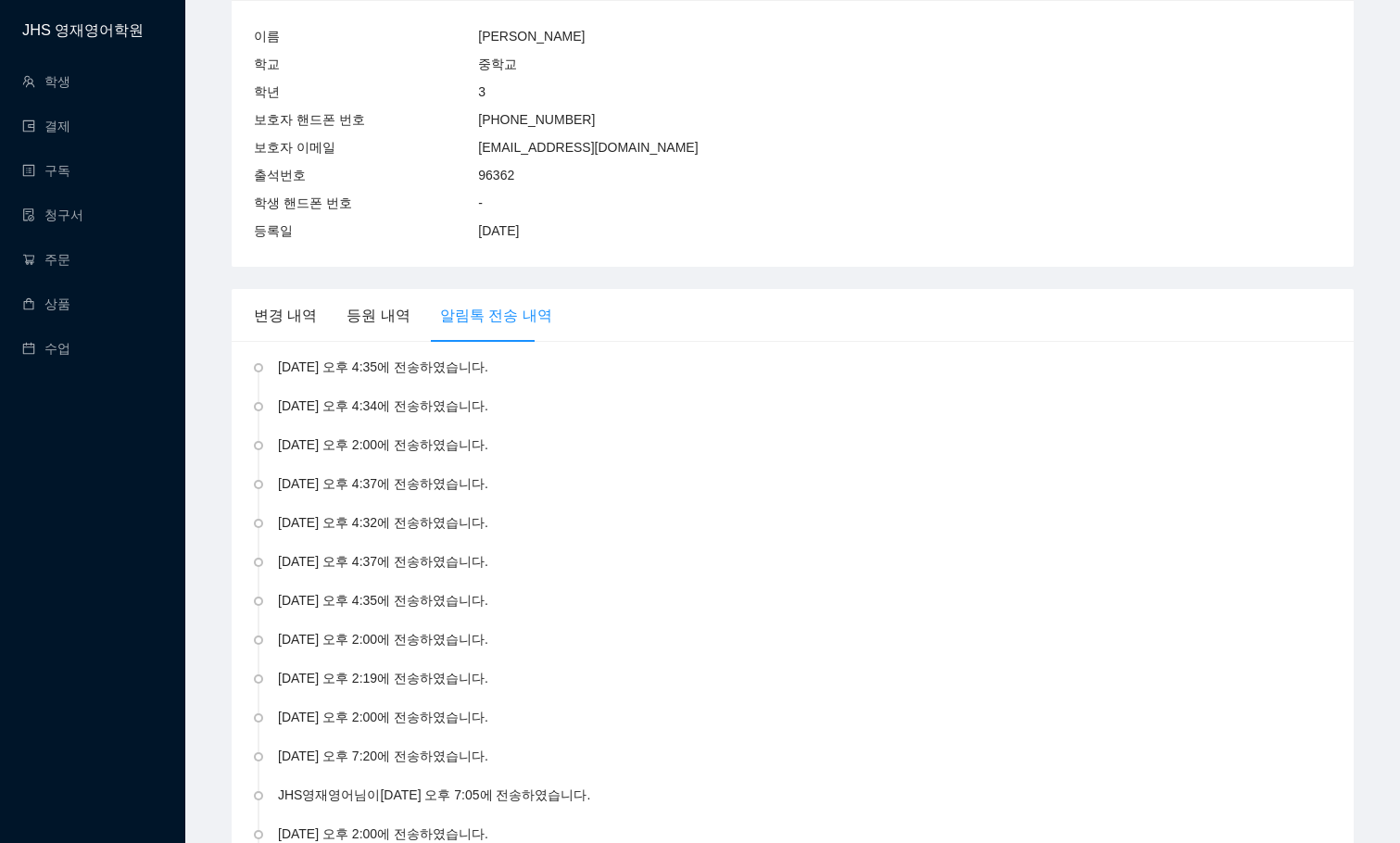
click at [977, 205] on div "이름 [PERSON_NAME] [GEOGRAPHIC_DATA] 학년 3 보호자 핸드폰 번호 [PHONE_NUMBER] 보호자 이메일 [EMAI…" at bounding box center [793, 134] width 1123 height 267
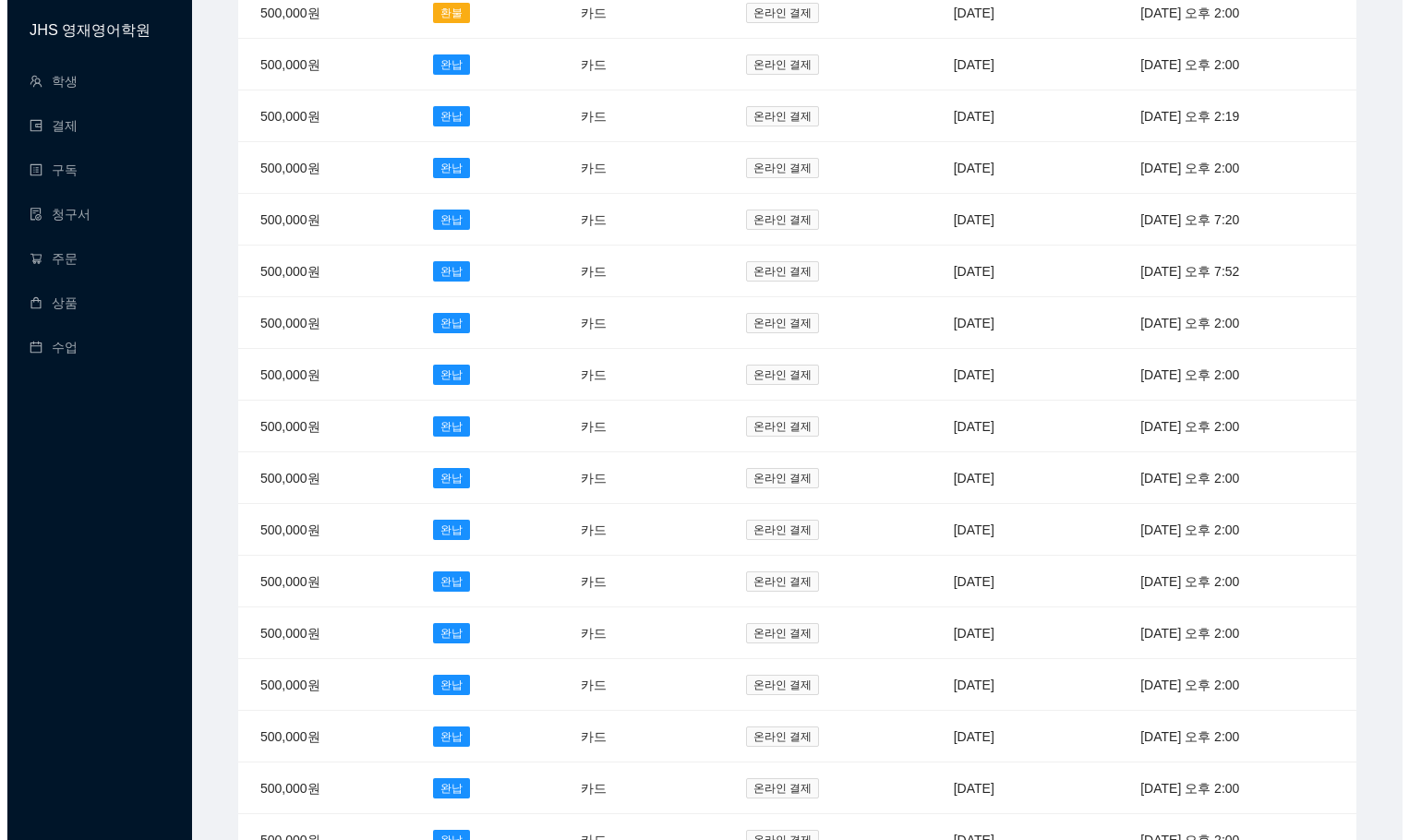
scroll to position [0, 0]
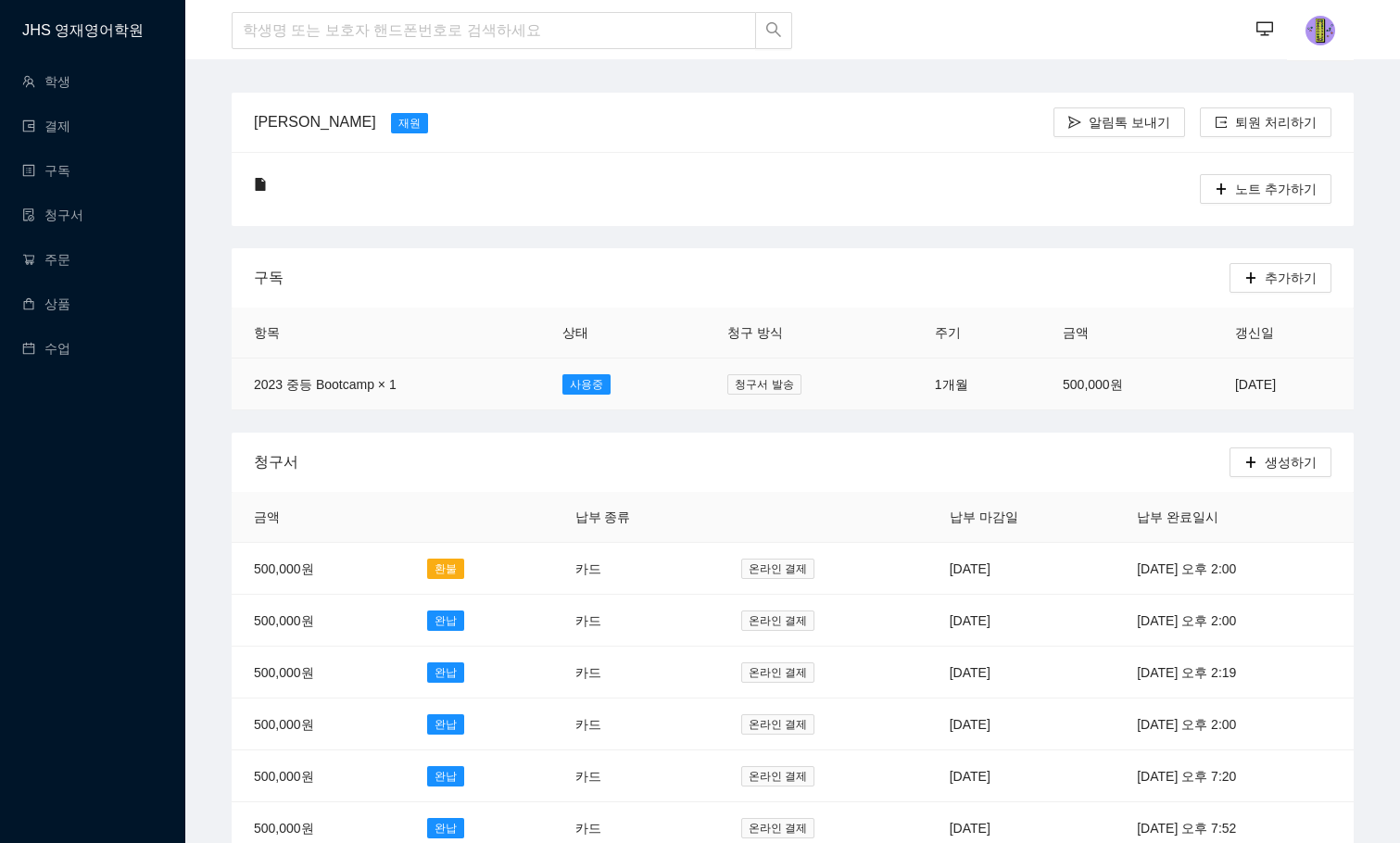
click at [924, 390] on td "1개월" at bounding box center [977, 385] width 128 height 52
click at [1257, 463] on icon "plus" at bounding box center [1251, 462] width 13 height 13
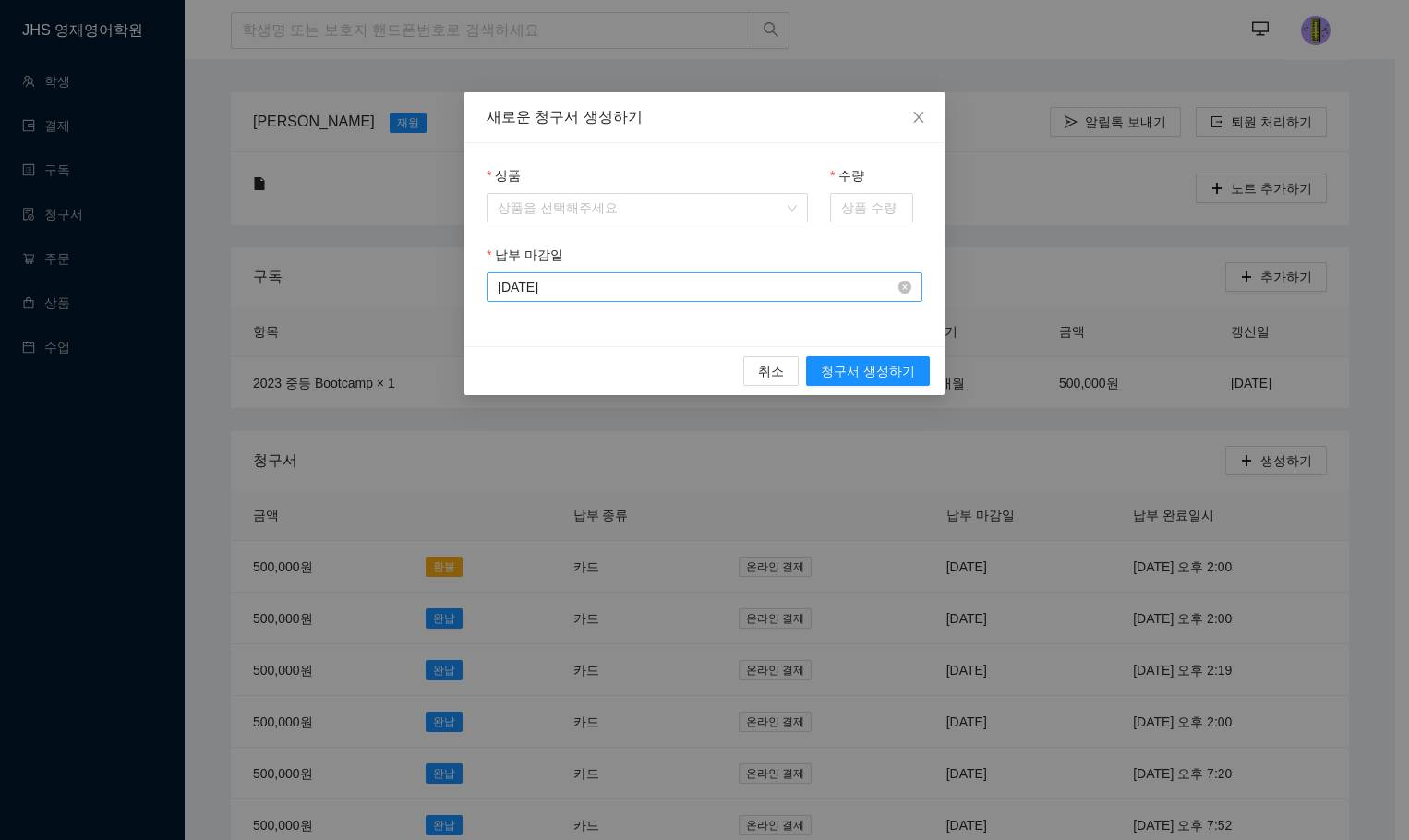
click at [692, 294] on input "[DATE]" at bounding box center [695, 287] width 397 height 20
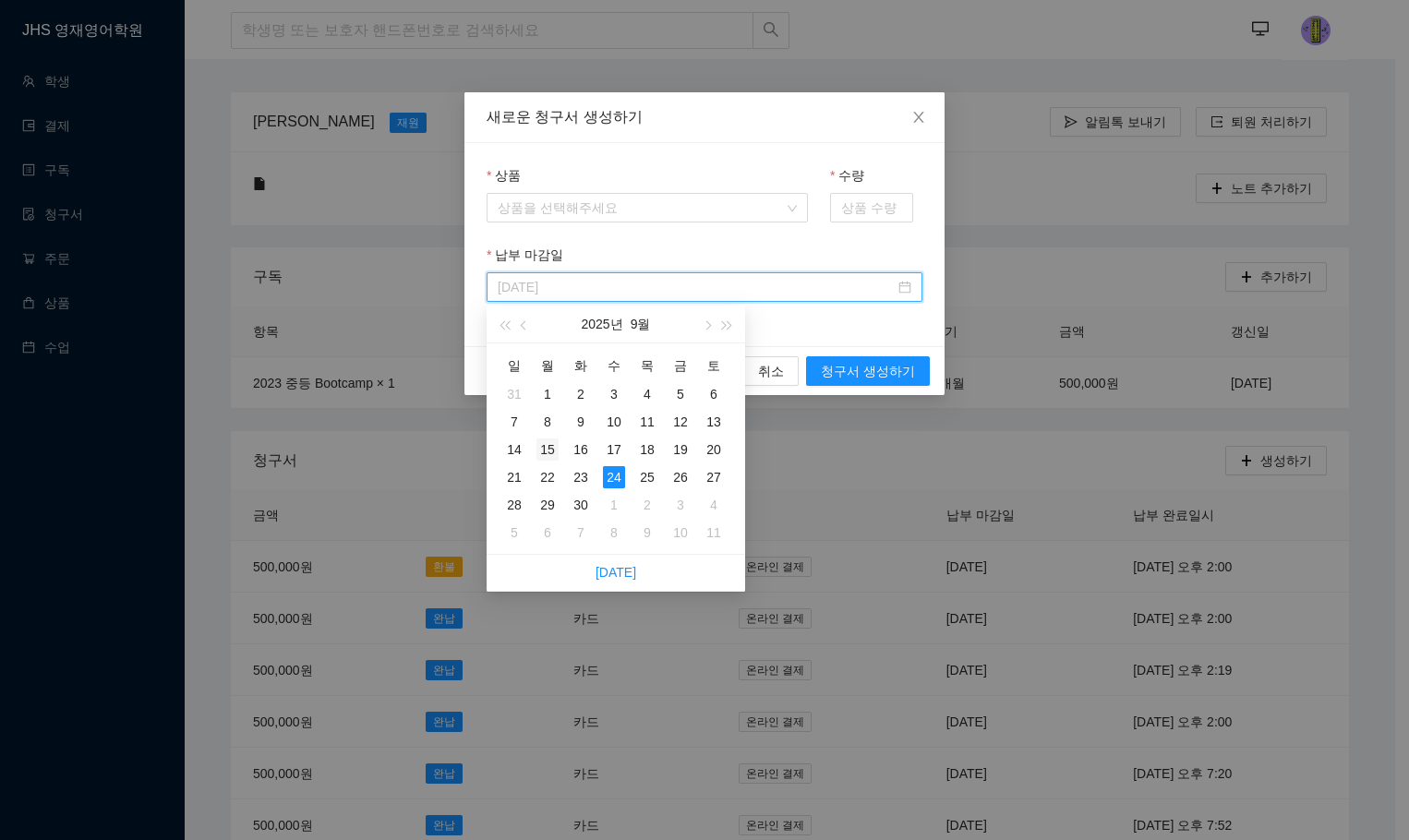
click at [550, 446] on div "15" at bounding box center [547, 449] width 22 height 22
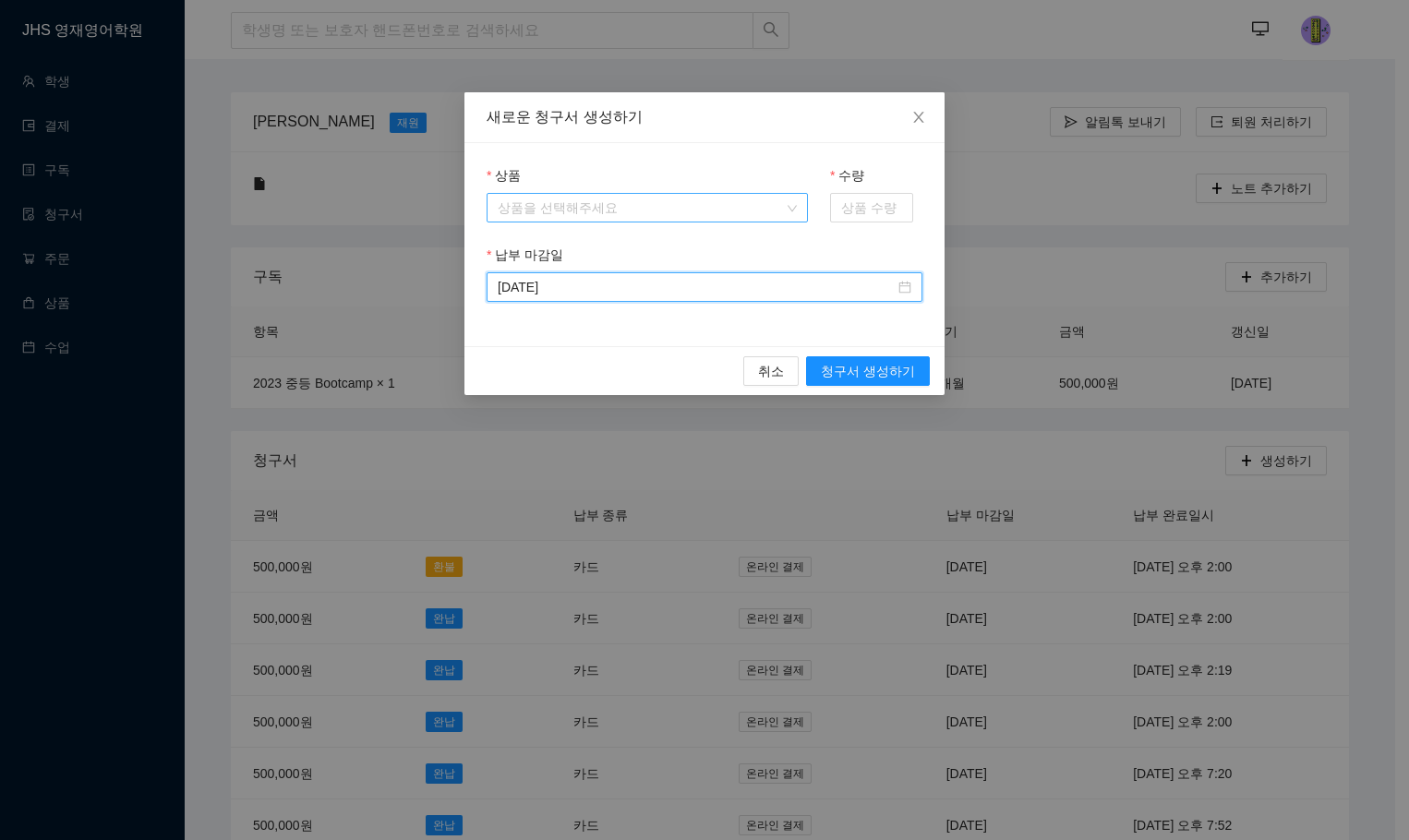
click at [656, 214] on input "상품" at bounding box center [641, 208] width 287 height 28
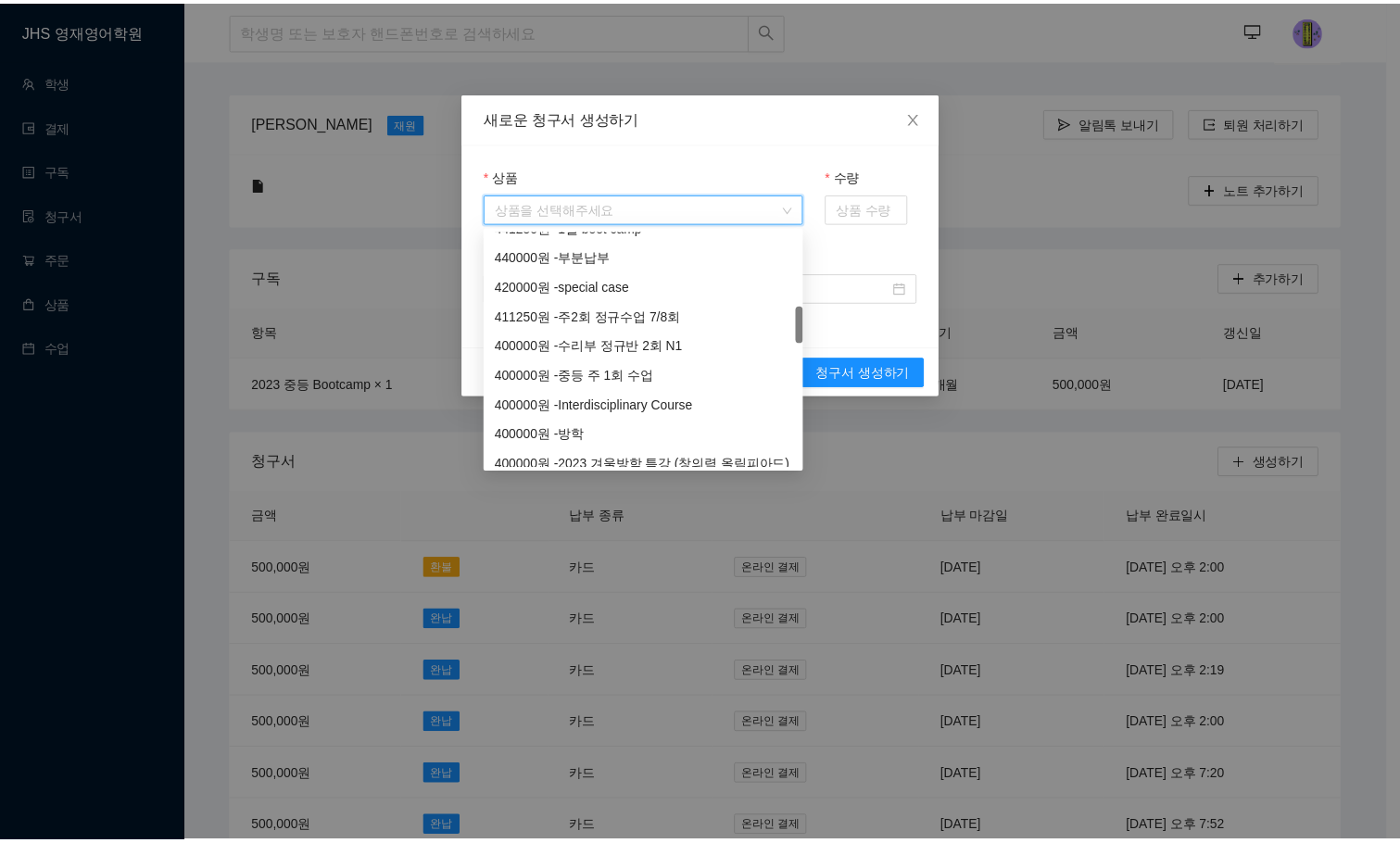
scroll to position [426, 0]
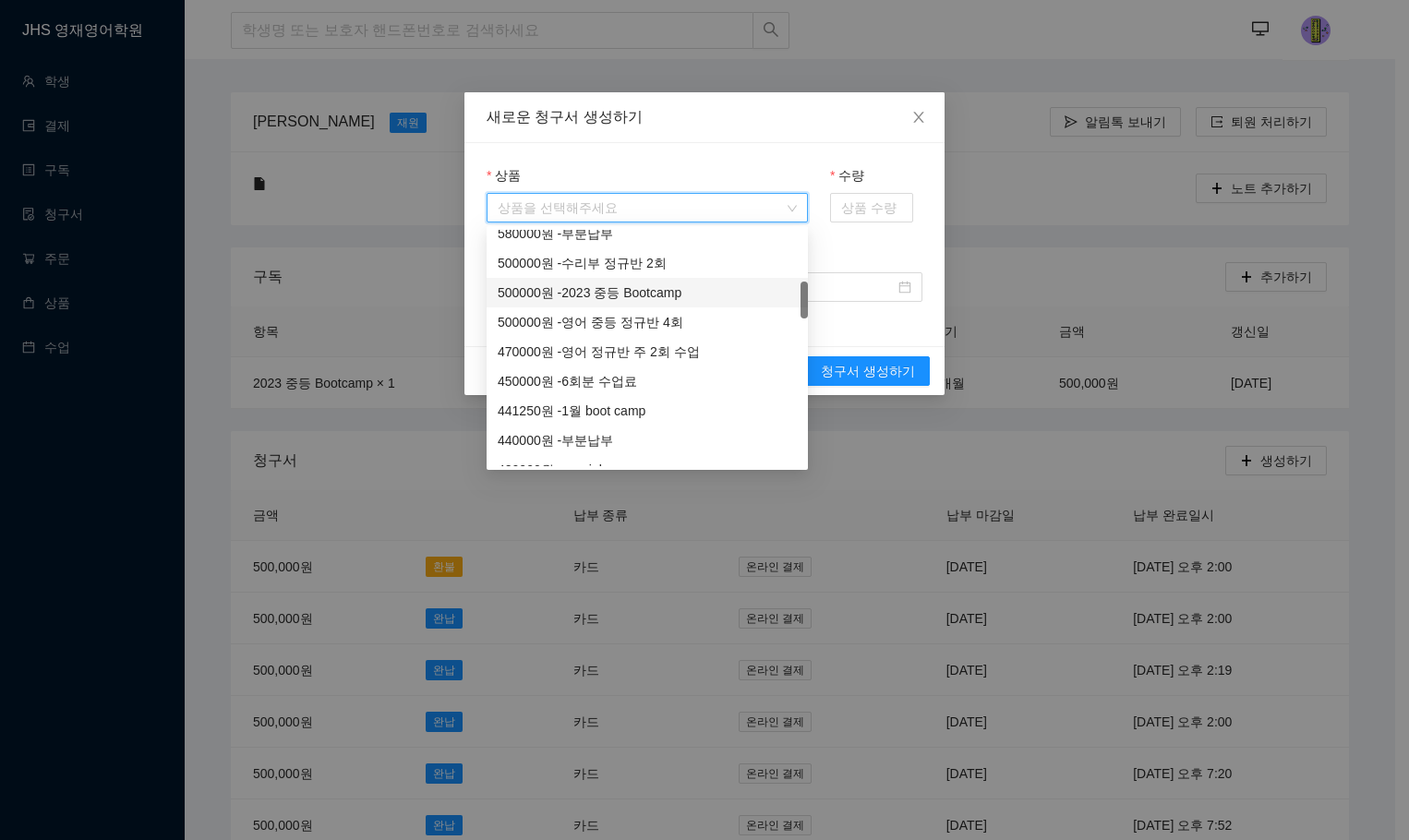
click at [640, 296] on div "500000 원 - 2023 중등 Bootcamp" at bounding box center [647, 293] width 300 height 20
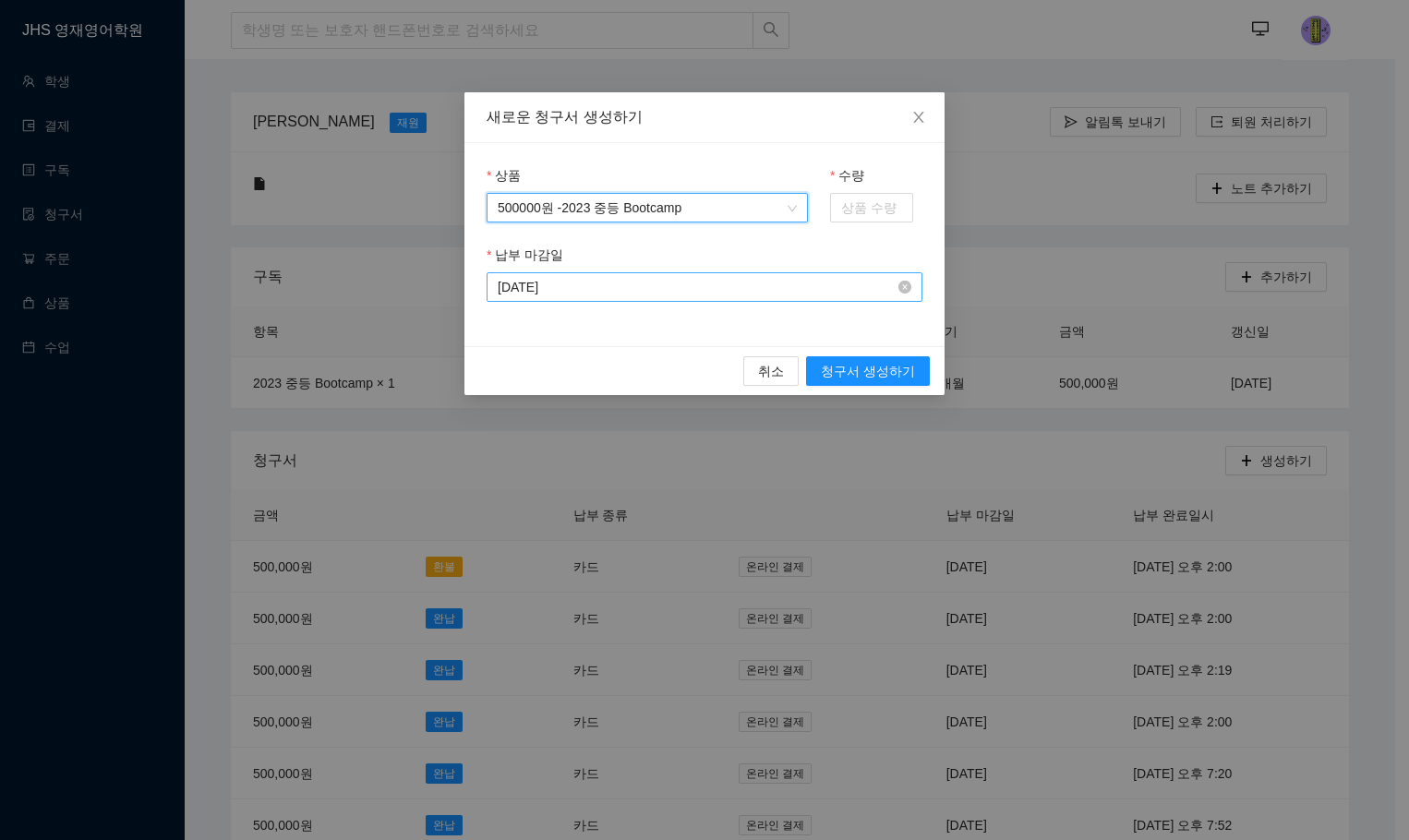
click at [602, 291] on input "[DATE]" at bounding box center [695, 287] width 397 height 20
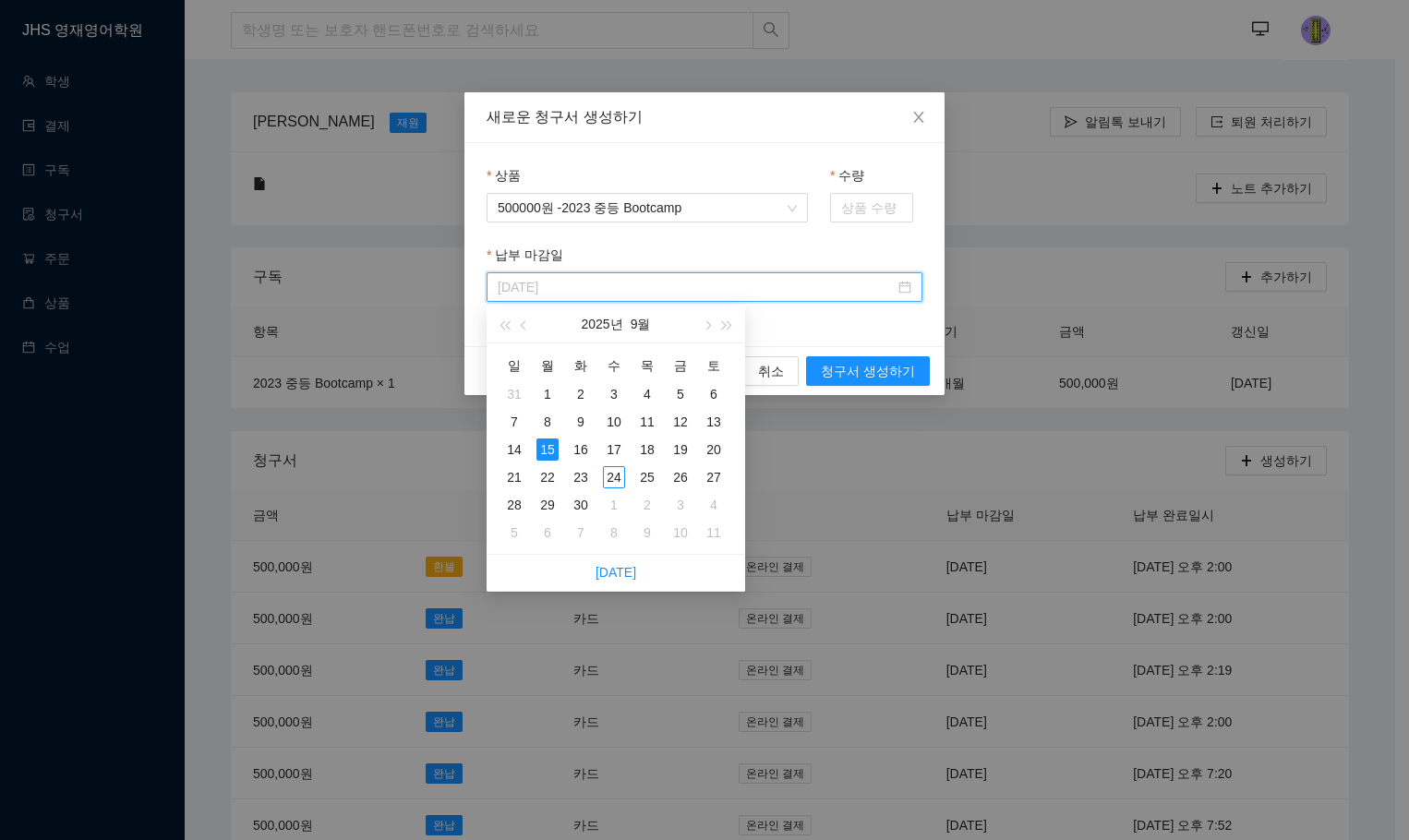
type input "[DATE]"
click at [553, 448] on div "15" at bounding box center [547, 449] width 22 height 22
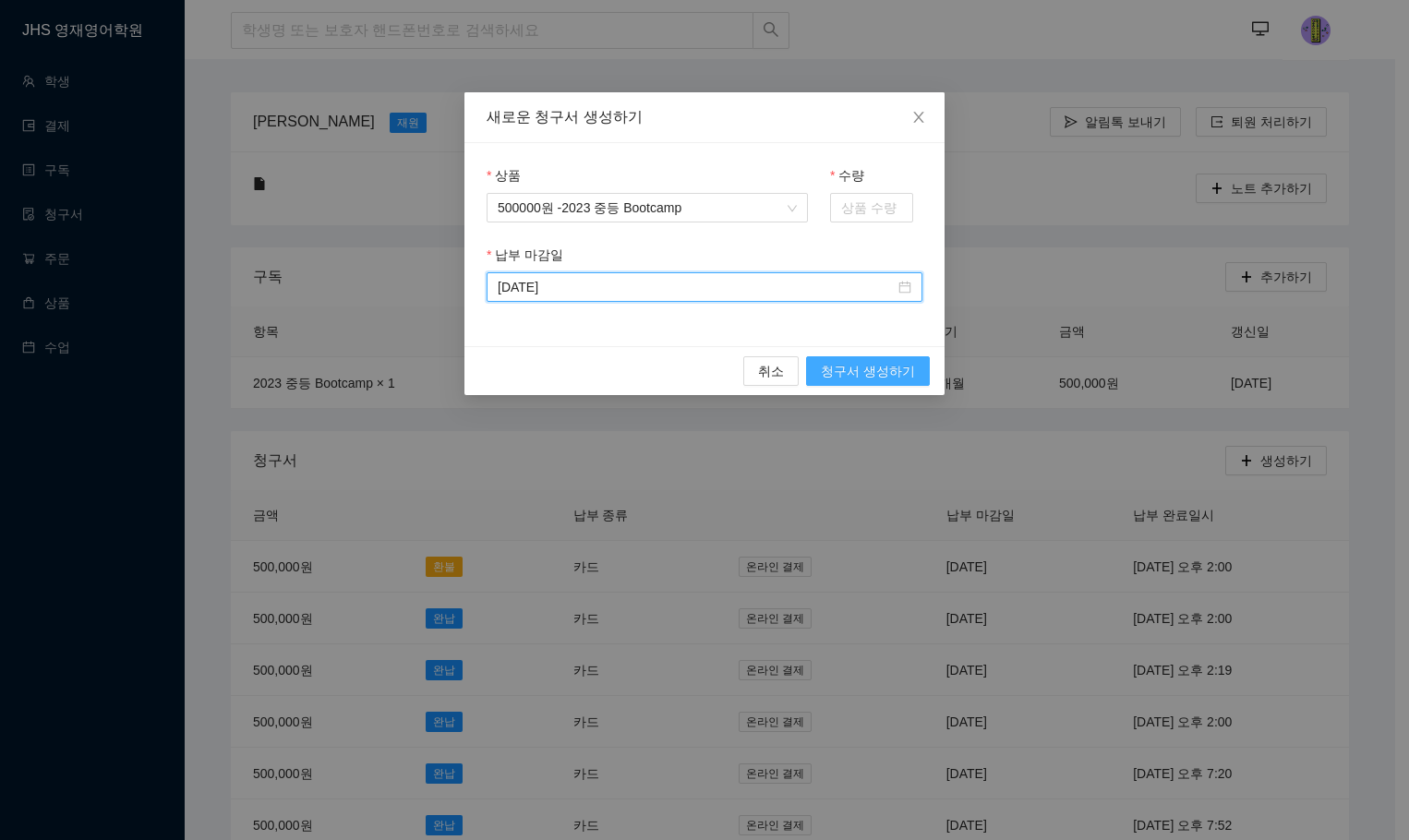
click at [913, 381] on button "청구서 생성하기" at bounding box center [868, 371] width 124 height 30
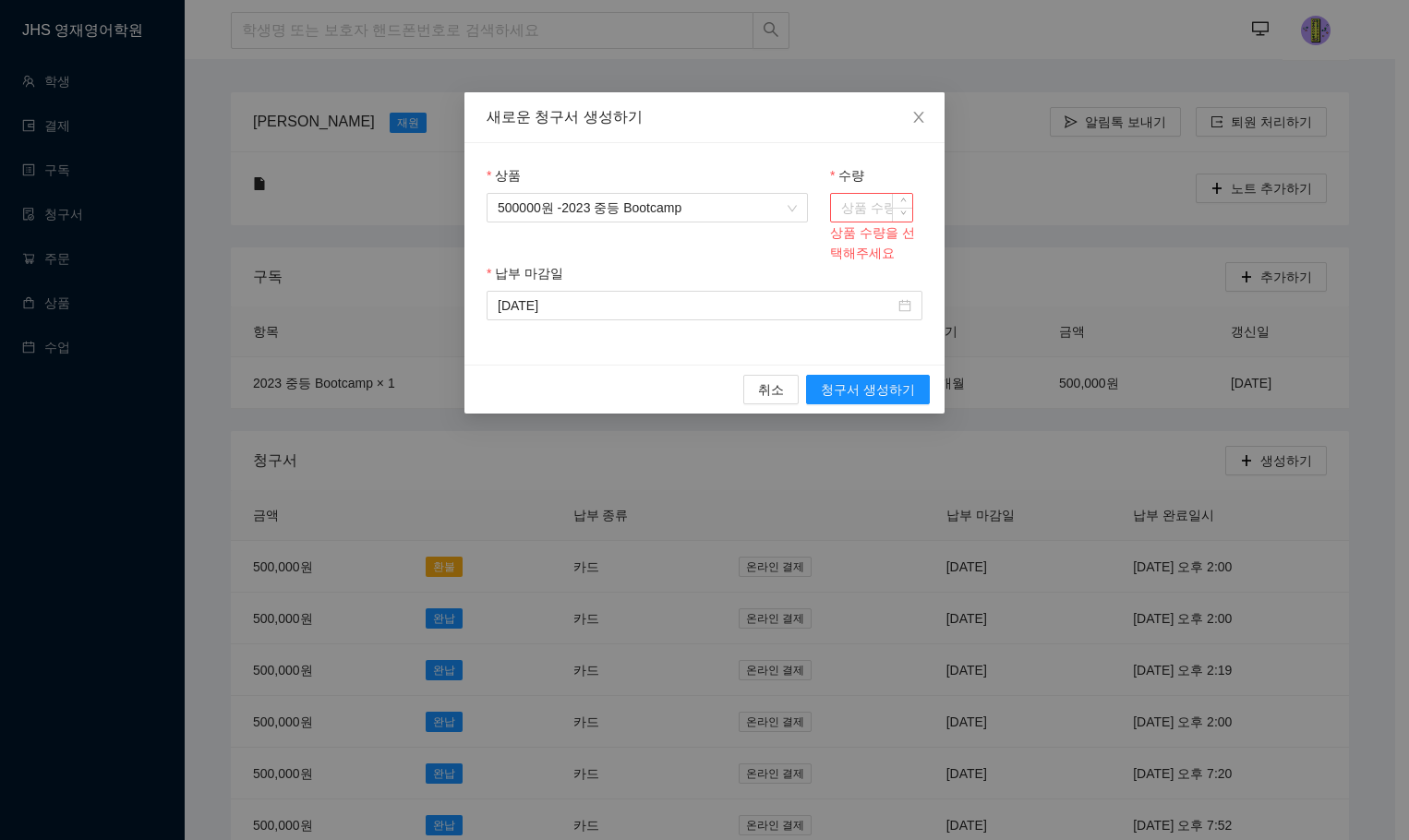
click at [870, 196] on input "수량" at bounding box center [872, 208] width 81 height 28
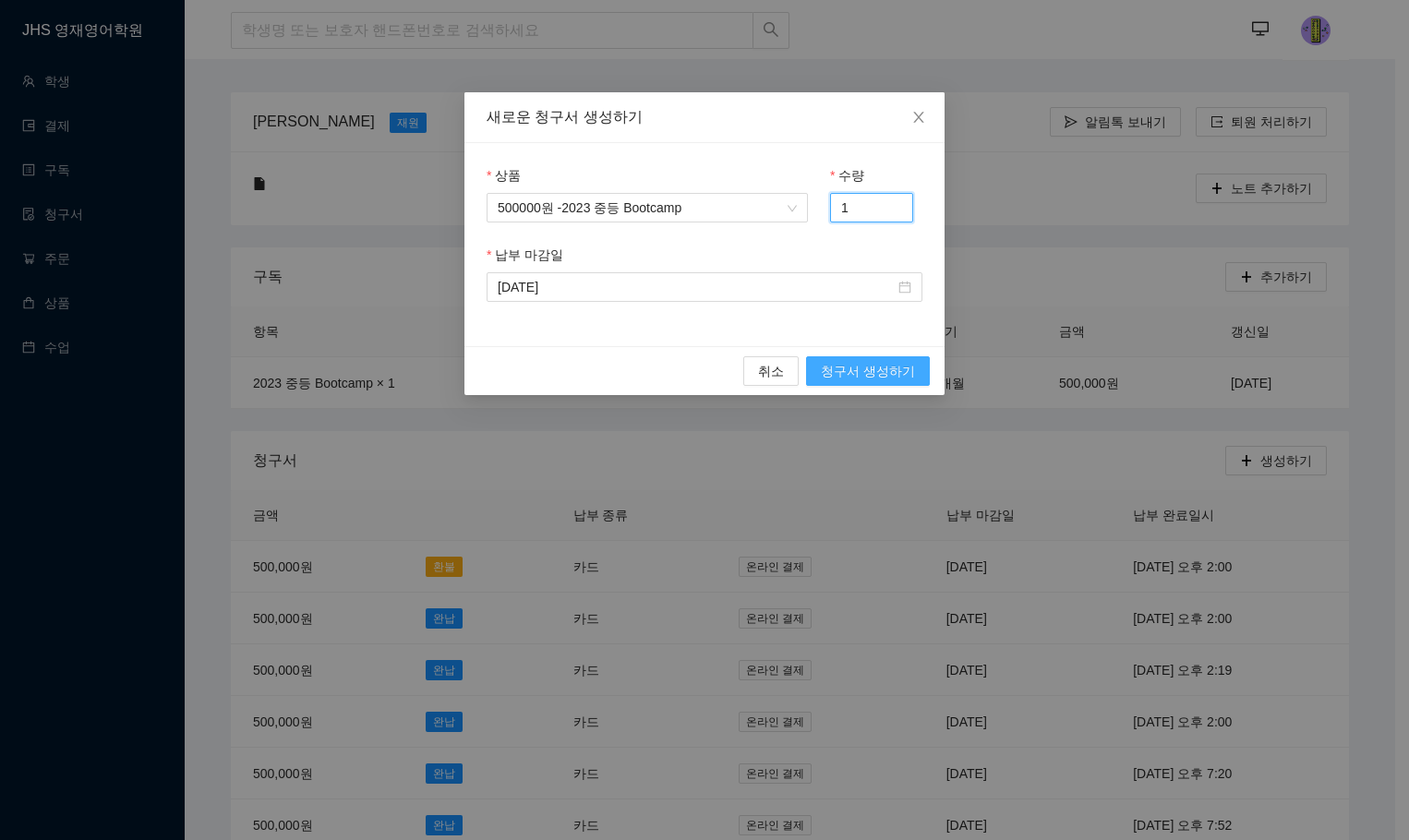
type input "1"
click at [895, 381] on button "청구서 생성하기" at bounding box center [868, 371] width 124 height 30
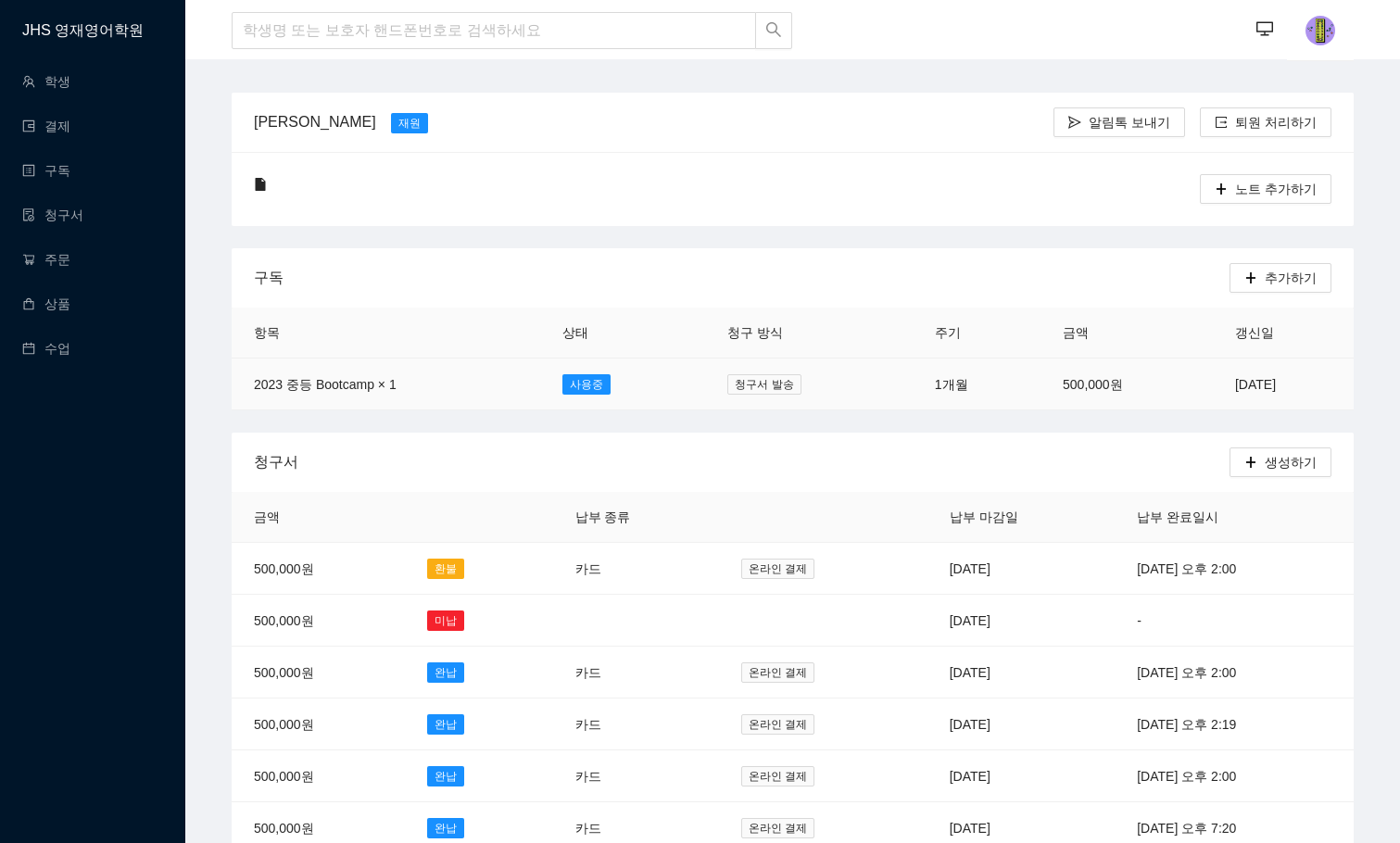
click at [1041, 383] on td "500,000원" at bounding box center [1127, 385] width 173 height 52
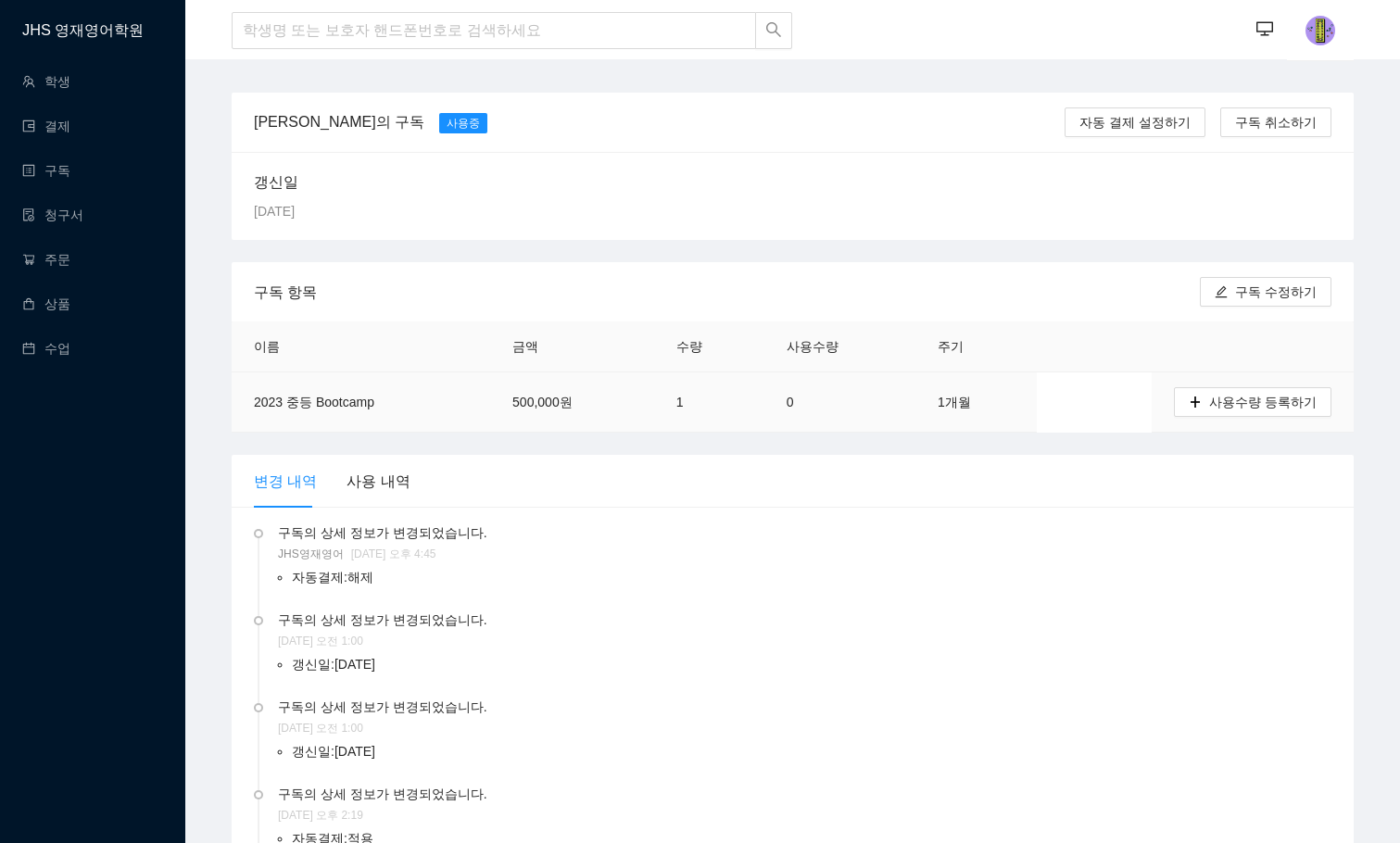
scroll to position [93, 0]
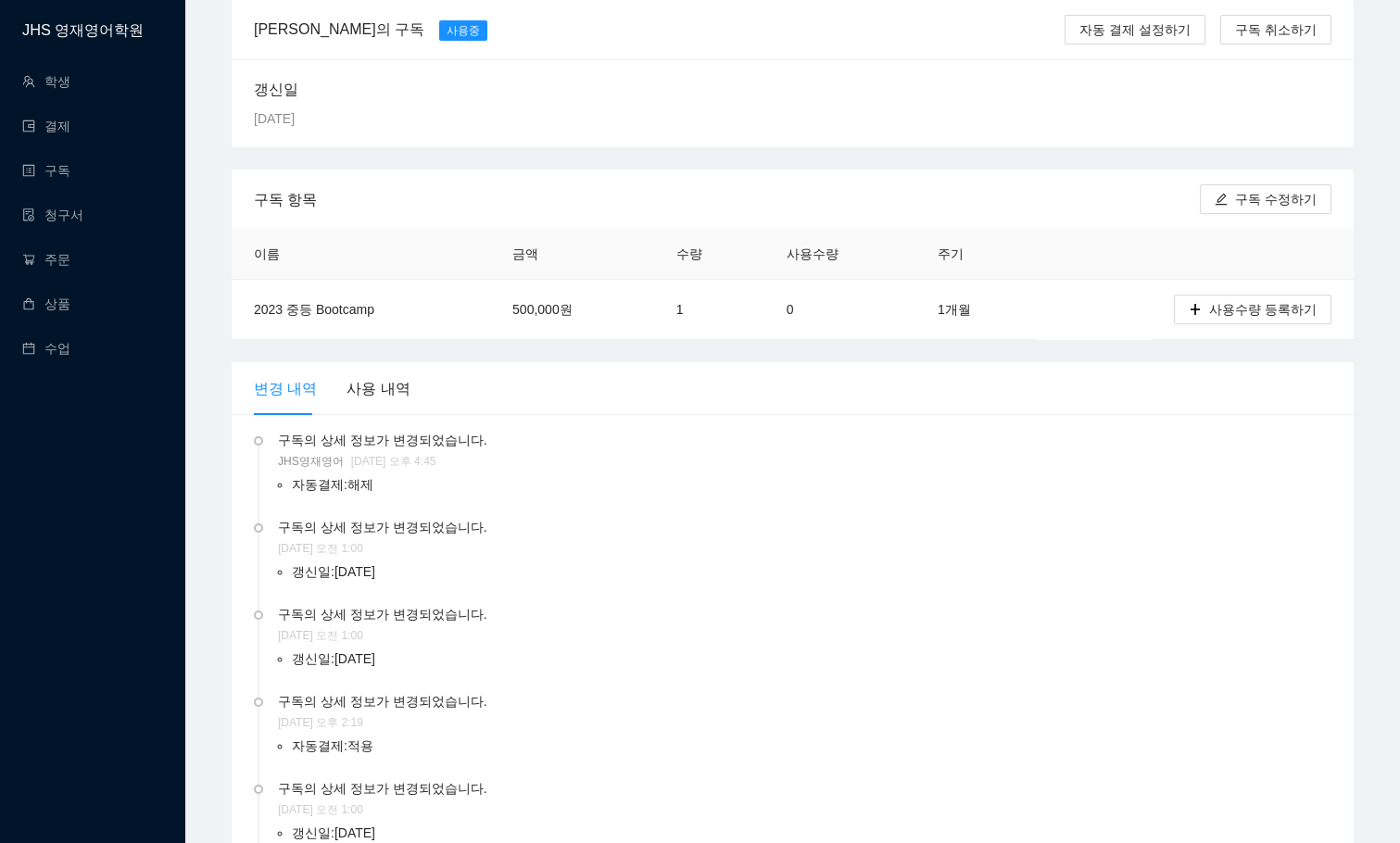
click at [336, 485] on li "자동결제 : 해제" at bounding box center [812, 484] width 1040 height 28
click at [392, 443] on span "구독의 상세 정보가 변경되었습니다." at bounding box center [805, 440] width 1054 height 20
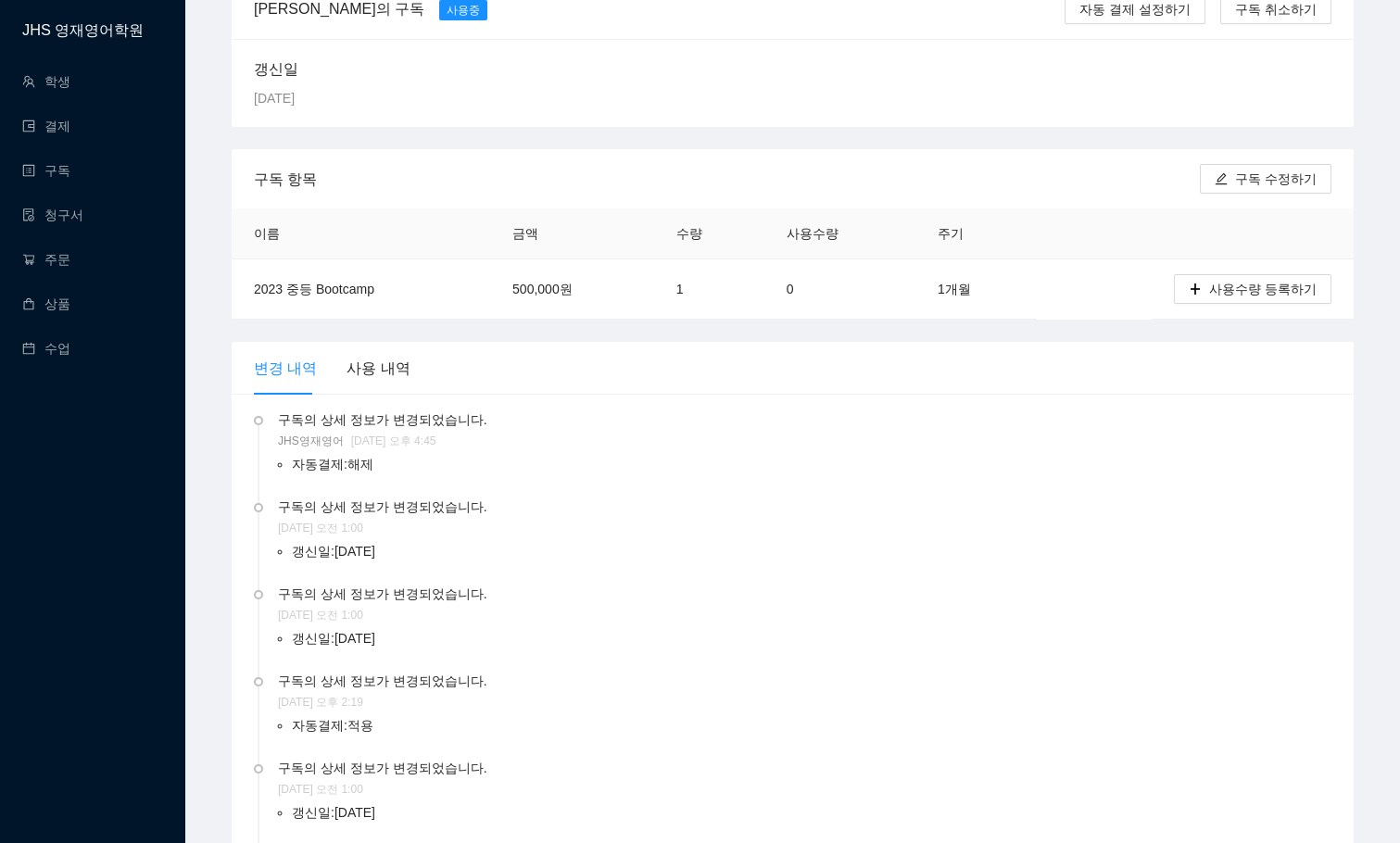
scroll to position [0, 0]
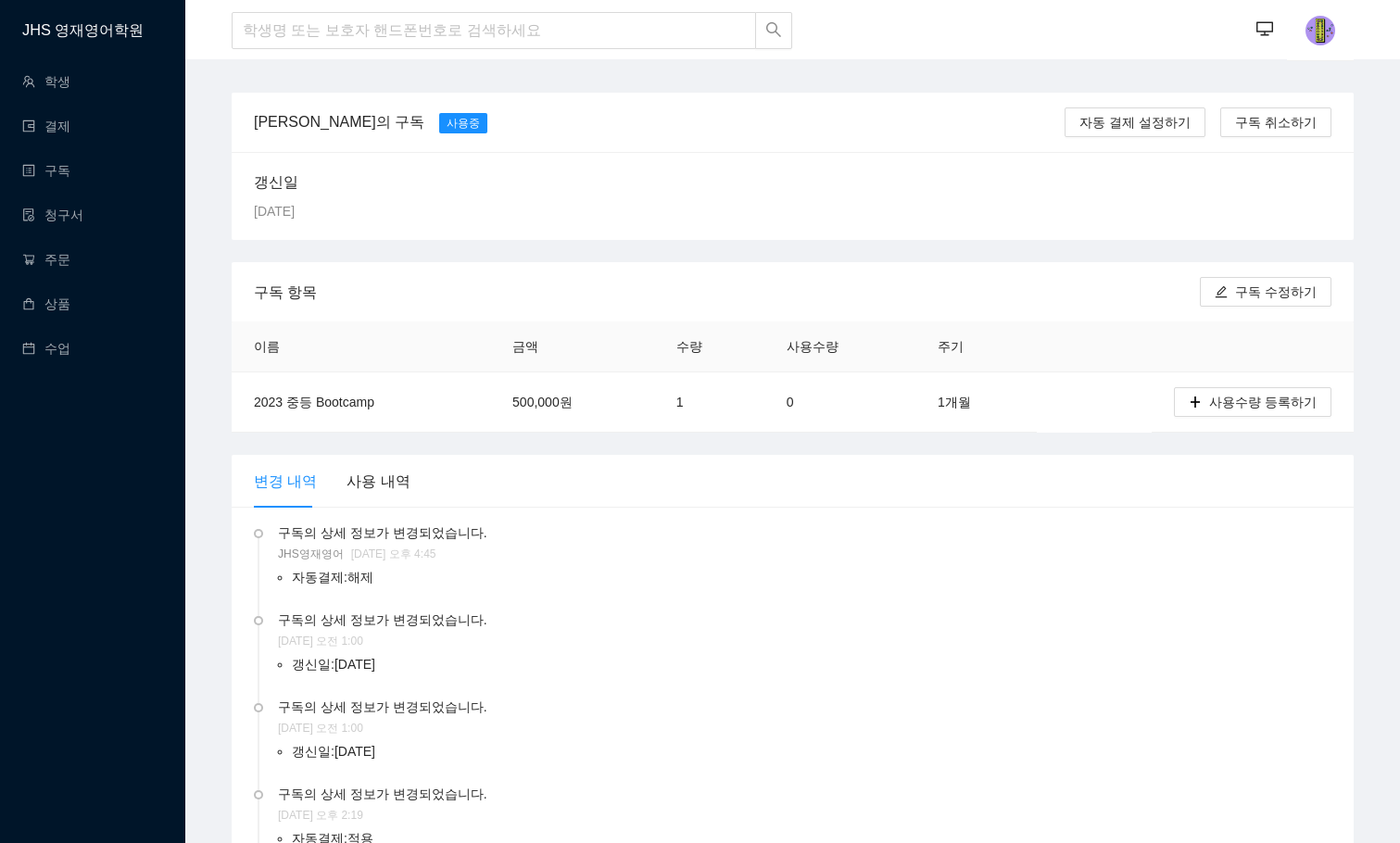
click at [291, 121] on div "[PERSON_NAME]의 구독" at bounding box center [340, 121] width 186 height 23
